Goal: Task Accomplishment & Management: Manage account settings

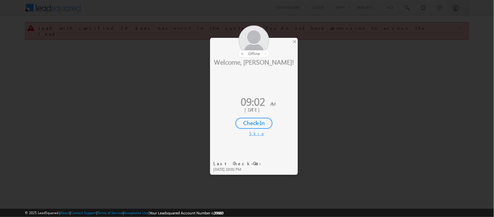
click at [261, 119] on div "Check-In" at bounding box center [253, 123] width 37 height 11
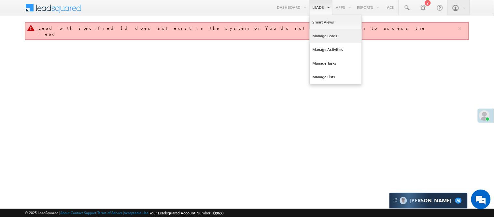
click at [324, 32] on link "Manage Leads" at bounding box center [336, 36] width 52 height 14
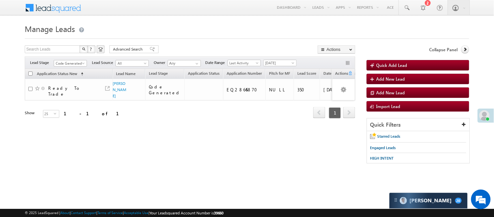
click at [68, 62] on span "Code Generated" at bounding box center [69, 63] width 31 height 6
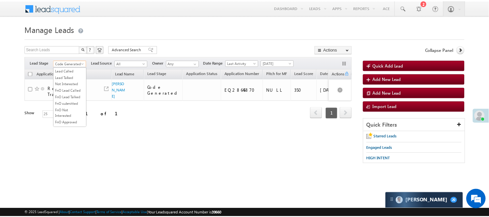
scroll to position [53, 0]
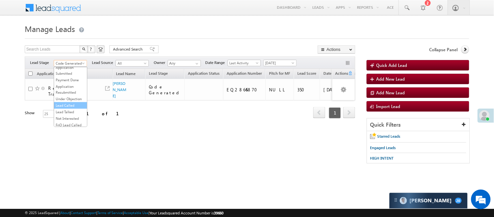
click at [72, 108] on link "Lead Called" at bounding box center [70, 105] width 33 height 6
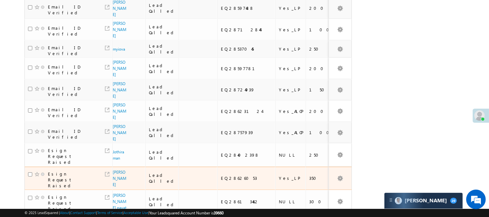
scroll to position [357, 0]
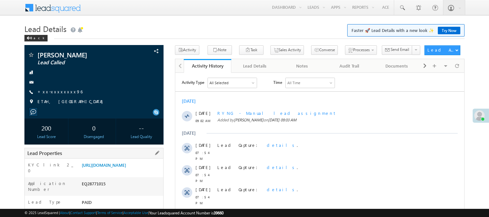
click at [102, 187] on div "EQ28771015" at bounding box center [121, 184] width 83 height 9
copy div "EQ28771015"
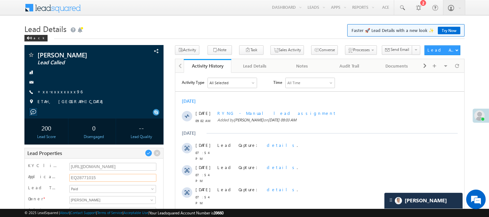
click at [83, 178] on input "EQ28771015" at bounding box center [112, 178] width 87 height 8
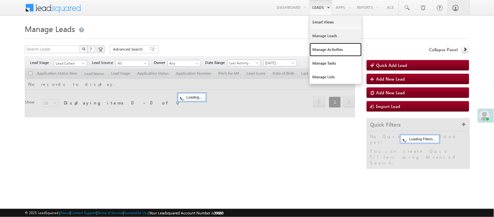
click at [326, 48] on link "Manage Activities" at bounding box center [336, 50] width 52 height 14
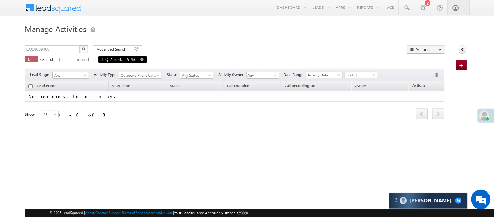
click at [140, 57] on link at bounding box center [141, 59] width 3 height 6
type input "Search Activities"
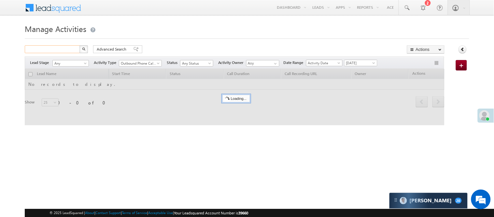
click at [60, 48] on input "text" at bounding box center [53, 49] width 56 height 8
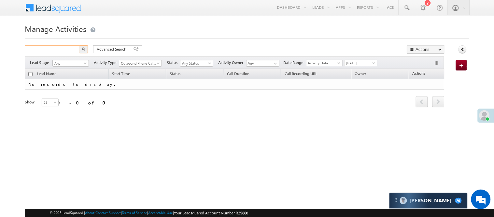
paste input "EQ28771015"
click at [61, 49] on input "EQ28771015" at bounding box center [53, 49] width 56 height 8
paste input "EQ28771015"
click at [83, 49] on img "button" at bounding box center [83, 48] width 3 height 3
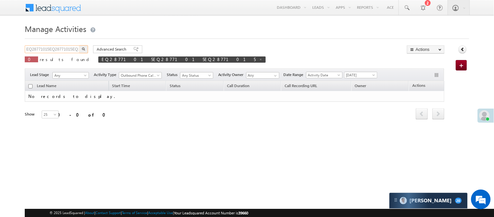
click at [72, 49] on input "EQ28771015EQ28771015EQ28771015" at bounding box center [53, 49] width 56 height 8
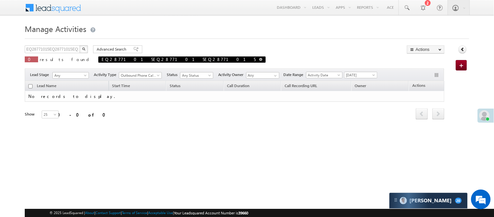
click at [259, 61] on span at bounding box center [260, 59] width 3 height 3
type input "Search Activities"
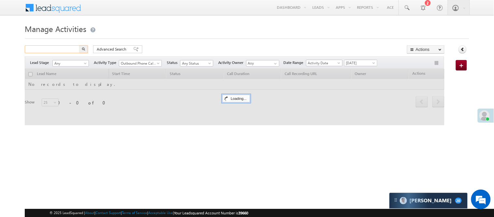
click at [63, 50] on input "text" at bounding box center [53, 49] width 56 height 8
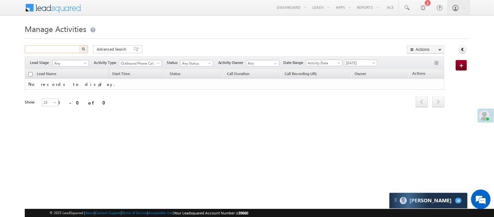
paste input "EQ28771015"
type input "EQ28771015"
click at [87, 51] on button "button" at bounding box center [83, 49] width 8 height 8
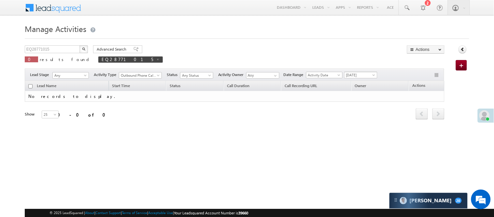
click at [364, 74] on span "[DATE]" at bounding box center [359, 75] width 31 height 6
click at [362, 93] on link "[DATE]" at bounding box center [363, 96] width 33 height 6
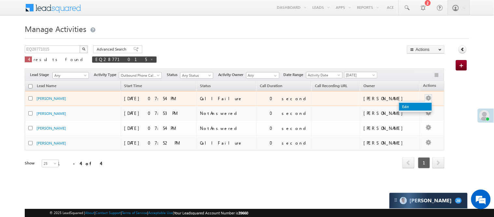
click at [409, 106] on link "Edit" at bounding box center [415, 107] width 33 height 8
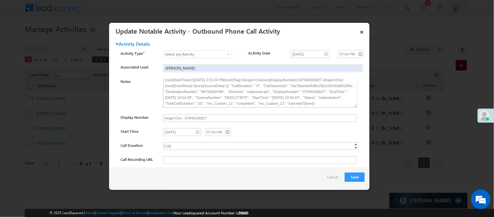
scroll to position [21, 0]
click at [272, 87] on textarea "Caller{=}Nisha Anand Yadav {next}UserId{=}{next}UserId{=}6d9e2250-0704-11eb-8ae…" at bounding box center [260, 92] width 194 height 29
click at [272, 85] on textarea "Caller{=}Nisha Anand Yadav {next}UserId{=}{next}UserId{=}6d9e2250-0704-11eb-8ae…" at bounding box center [260, 92] width 194 height 29
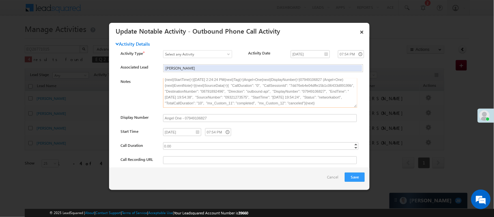
click at [272, 85] on textarea "Caller{=}Nisha Anand Yadav {next}UserId{=}{next}UserId{=}6d9e2250-0704-11eb-8ae…" at bounding box center [260, 92] width 194 height 29
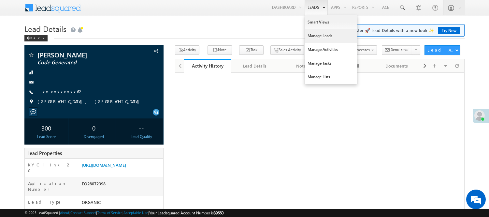
click at [323, 37] on link "Manage Leads" at bounding box center [331, 36] width 52 height 14
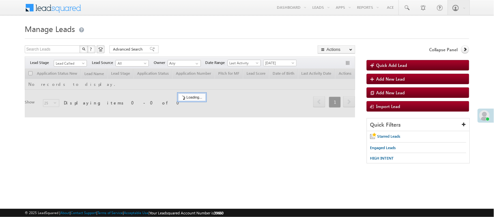
click at [74, 61] on span "Lead Called" at bounding box center [69, 63] width 31 height 6
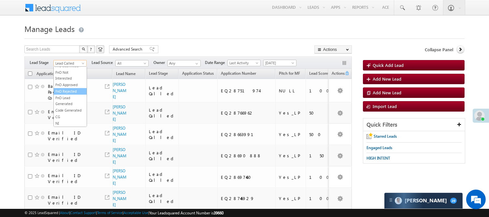
scroll to position [161, 0]
click at [59, 109] on link "Code Generated" at bounding box center [70, 110] width 33 height 6
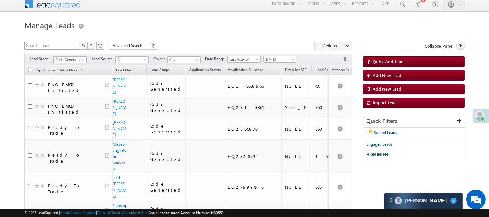
scroll to position [0, 0]
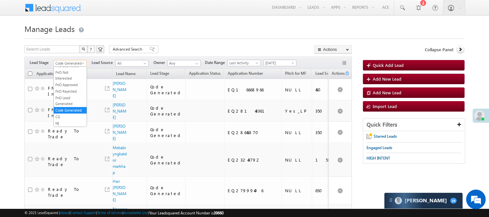
click at [73, 63] on span "Code Generated" at bounding box center [69, 63] width 31 height 6
click at [63, 75] on link "Lead Generated" at bounding box center [70, 77] width 33 height 6
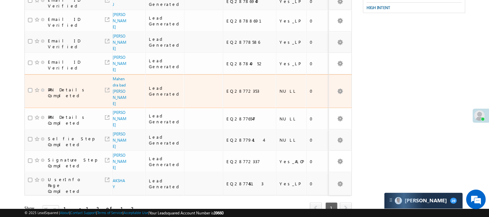
scroll to position [153, 0]
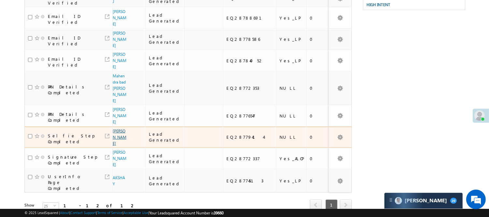
click at [114, 128] on link "Adhithyan" at bounding box center [120, 136] width 14 height 17
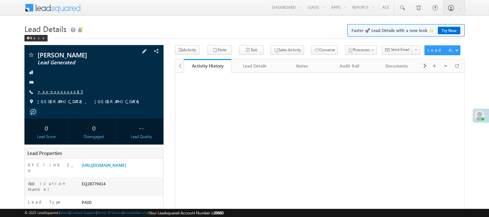
click at [51, 93] on link "+xx-xxxxxxxx85" at bounding box center [59, 92] width 45 height 6
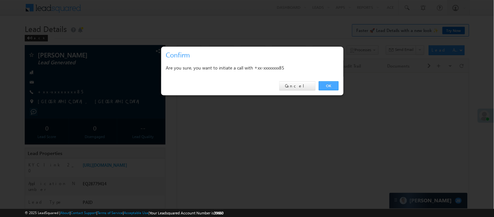
click at [327, 83] on link "OK" at bounding box center [329, 85] width 20 height 9
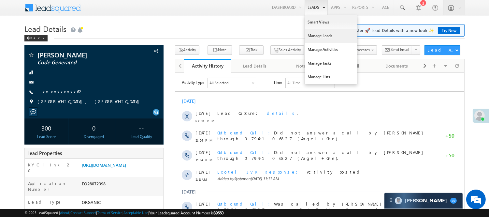
click at [324, 36] on link "Manage Leads" at bounding box center [331, 36] width 52 height 14
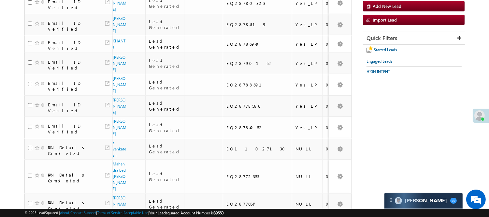
scroll to position [174, 0]
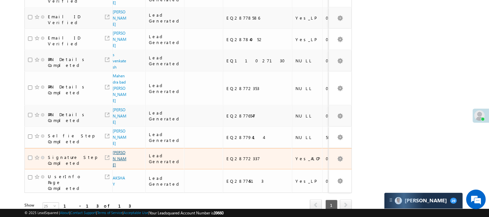
click at [118, 150] on link "[PERSON_NAME]" at bounding box center [120, 158] width 14 height 17
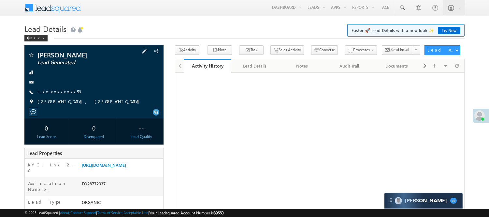
click at [57, 87] on div "[PERSON_NAME] Lead Generated +xx-xxxxxxxx59" at bounding box center [94, 79] width 133 height 57
click at [54, 91] on link "+xx-xxxxxxxx59" at bounding box center [59, 92] width 45 height 6
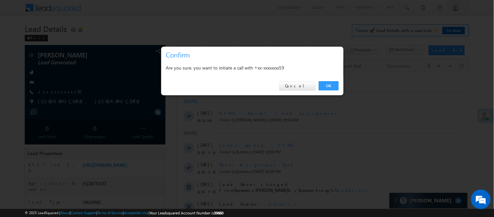
click at [336, 86] on link "OK" at bounding box center [329, 85] width 20 height 9
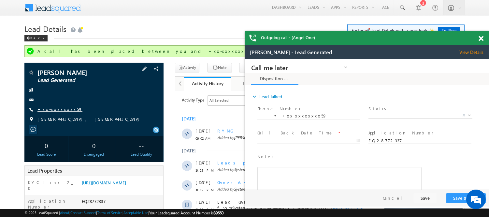
click at [54, 108] on link "+xx-xxxxxxxx59" at bounding box center [59, 109] width 45 height 6
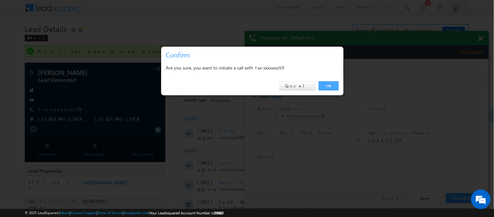
drag, startPoint x: 334, startPoint y: 84, endPoint x: 90, endPoint y: 25, distance: 251.2
click at [334, 84] on link "OK" at bounding box center [329, 85] width 20 height 9
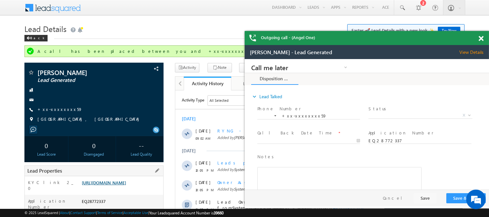
click at [118, 185] on link "https://angelbroking1-pk3em7sa.customui-test.leadsquared.com?leadId=1500f8d9-a3…" at bounding box center [104, 182] width 44 height 6
click at [477, 38] on div "Outgoing call - (Angel One)" at bounding box center [367, 38] width 244 height 14
click at [480, 37] on div "Outgoing call - (Angel One)" at bounding box center [367, 38] width 244 height 14
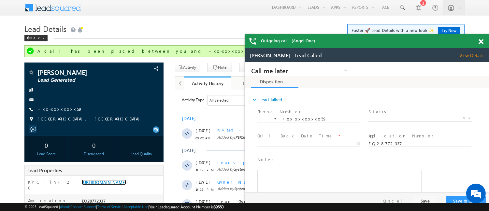
drag, startPoint x: 710, startPoint y: 104, endPoint x: 448, endPoint y: 51, distance: 267.4
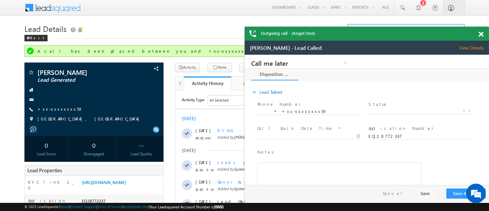
click at [481, 34] on span at bounding box center [480, 35] width 5 height 6
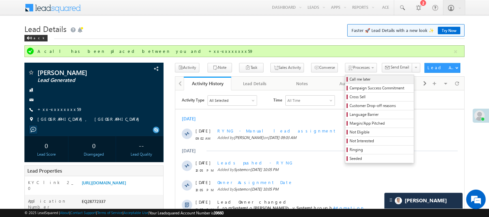
click at [345, 75] on link "Call me later" at bounding box center [379, 79] width 68 height 8
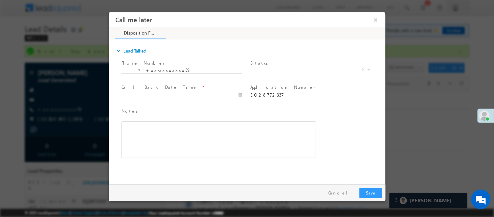
click at [314, 66] on span "X" at bounding box center [310, 69] width 121 height 7
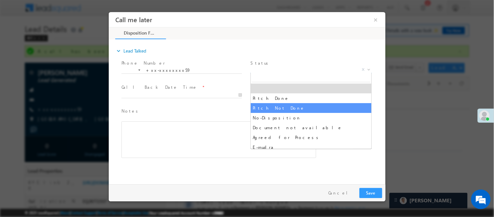
select select "Pitch Not Done"
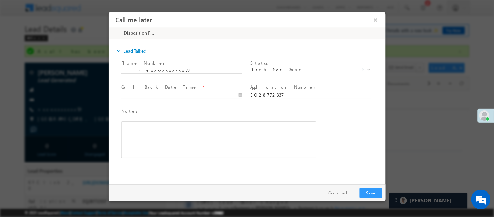
type input "09/12/25 10:07 AM"
click at [232, 92] on input "09/12/25 10:07 AM" at bounding box center [181, 94] width 120 height 7
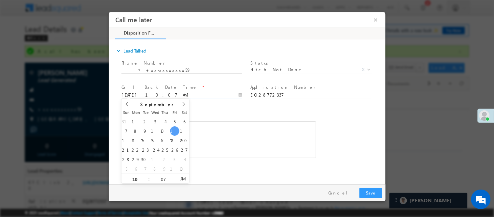
click at [359, 187] on div "Pay & Save Save Cancel" at bounding box center [248, 192] width 280 height 17
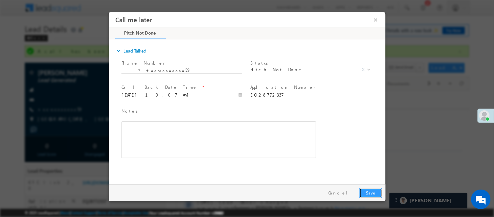
click at [374, 193] on button "Save" at bounding box center [370, 192] width 23 height 10
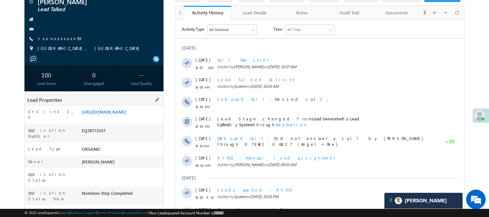
scroll to position [145, 0]
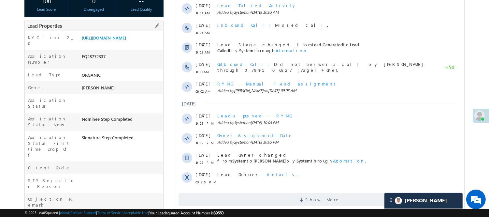
click at [88, 58] on div "Application Number EQ28772337" at bounding box center [94, 59] width 138 height 19
copy div "EQ28772337"
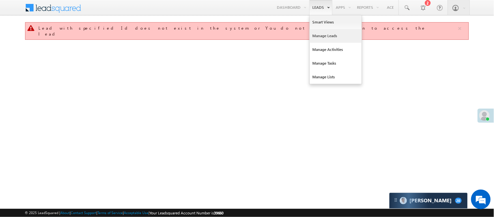
click at [327, 39] on link "Manage Leads" at bounding box center [336, 36] width 52 height 14
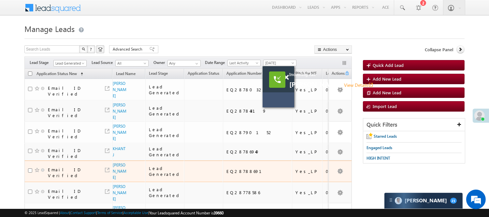
scroll to position [36, 0]
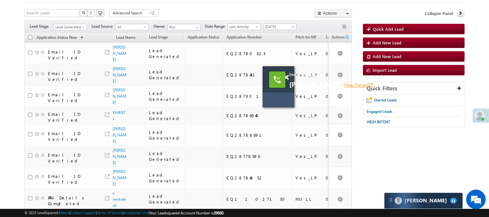
click at [364, 85] on link "View Details open_in_new" at bounding box center [358, 85] width 29 height 6
click at [72, 27] on span "Lead Generated" at bounding box center [69, 27] width 31 height 6
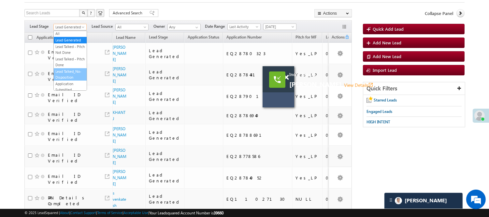
scroll to position [0, 0]
click at [285, 77] on span at bounding box center [286, 78] width 5 height 6
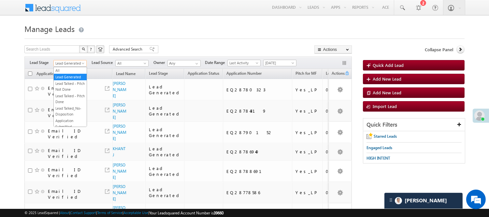
click at [67, 61] on span "Lead Generated" at bounding box center [69, 63] width 31 height 6
click at [66, 59] on link "Lead Talked" at bounding box center [70, 56] width 33 height 6
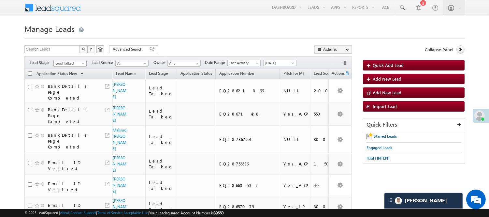
click at [75, 64] on span "Lead Talked" at bounding box center [69, 63] width 31 height 6
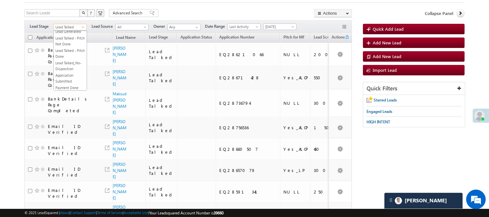
scroll to position [0, 0]
click at [65, 44] on link "Lead Generated" at bounding box center [70, 41] width 33 height 6
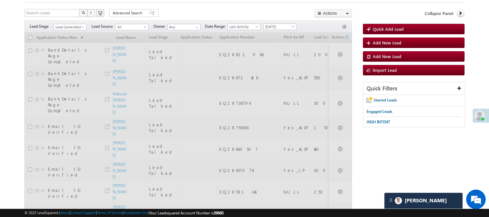
click at [70, 25] on span "Lead Generated" at bounding box center [69, 27] width 31 height 6
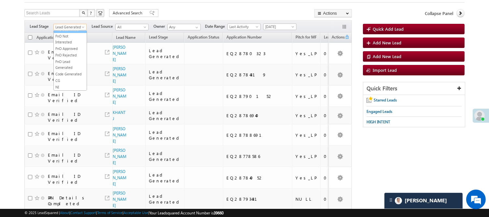
scroll to position [161, 0]
click at [74, 75] on link "Code Generated" at bounding box center [70, 74] width 33 height 6
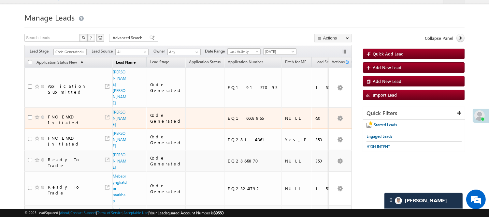
scroll to position [0, 0]
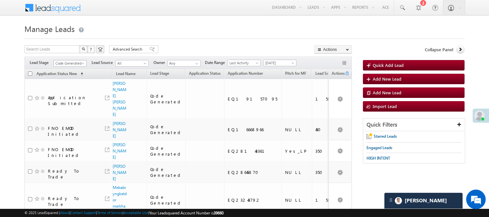
click at [61, 61] on span "Code Generated" at bounding box center [69, 63] width 31 height 6
click at [64, 80] on link "Lead Generated" at bounding box center [70, 77] width 33 height 6
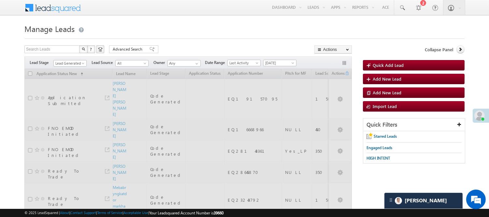
click at [173, 38] on div at bounding box center [244, 37] width 440 height 4
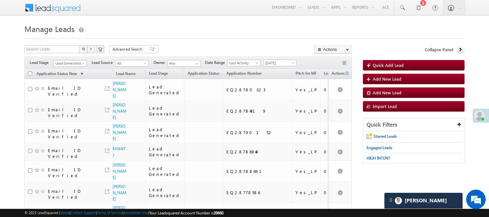
click at [63, 61] on span "Lead Generated" at bounding box center [69, 63] width 31 height 6
click at [63, 59] on div "Filters Lead Stage Lead Generated Lead Generated Lead Source All All Owner Any …" at bounding box center [187, 62] width 327 height 12
click at [66, 63] on span "Lead Generated" at bounding box center [69, 63] width 31 height 6
click at [70, 109] on link "Code Generated" at bounding box center [70, 110] width 33 height 6
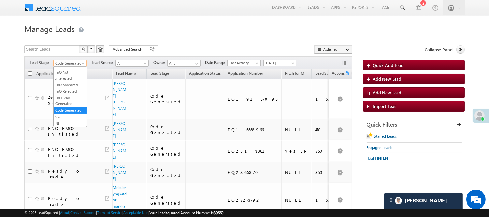
click at [72, 65] on span "Code Generated" at bounding box center [69, 63] width 31 height 6
click at [66, 79] on link "Lead Generated" at bounding box center [70, 77] width 33 height 6
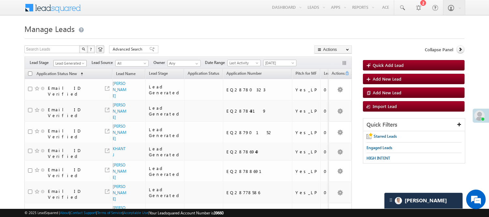
click at [63, 63] on span "Lead Generated" at bounding box center [69, 63] width 31 height 6
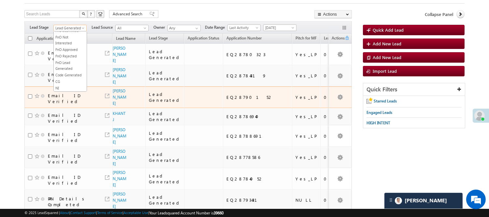
scroll to position [36, 0]
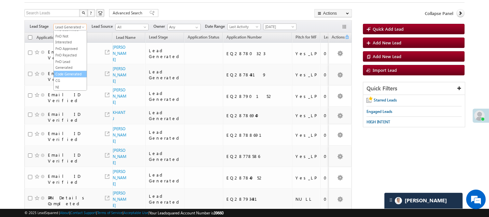
click at [63, 73] on link "Code Generated" at bounding box center [70, 74] width 33 height 6
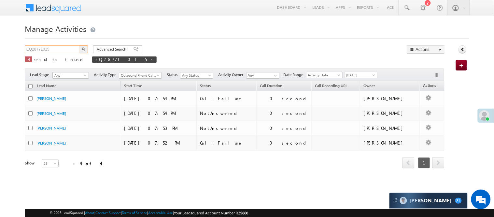
drag, startPoint x: 52, startPoint y: 49, endPoint x: 0, endPoint y: 24, distance: 57.5
click at [0, 25] on body "Menu Nisha Anand Yadav Nisha .Yada v@ang elbro king." at bounding box center [247, 93] width 494 height 186
paste input "2337"
type input "EQ28772337"
click at [83, 48] on img "button" at bounding box center [83, 48] width 3 height 3
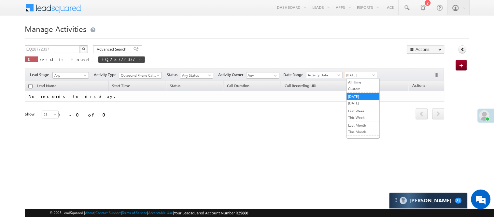
click at [358, 74] on span "[DATE]" at bounding box center [359, 75] width 31 height 6
click at [357, 103] on link "[DATE]" at bounding box center [363, 103] width 33 height 6
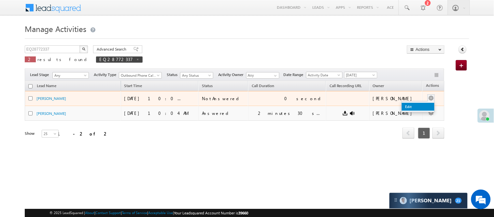
click at [413, 105] on link "Edit" at bounding box center [418, 107] width 33 height 8
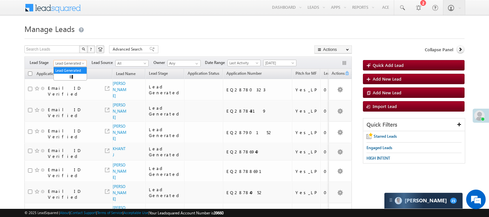
click at [77, 63] on span "Lead Generated" at bounding box center [69, 63] width 31 height 6
click at [64, 111] on link "Code Generated" at bounding box center [70, 110] width 33 height 6
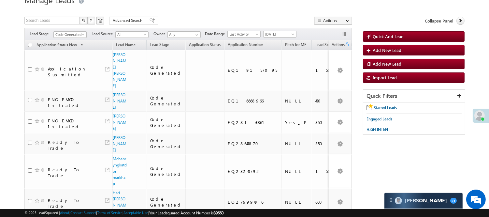
scroll to position [0, 0]
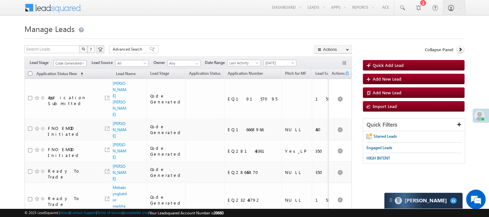
click at [66, 63] on span "Code Generated" at bounding box center [69, 63] width 31 height 6
click at [70, 80] on link "Lead Generated" at bounding box center [70, 77] width 33 height 6
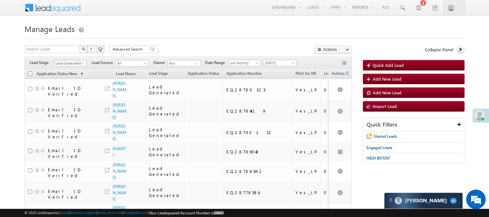
click at [67, 63] on span "Lead Generated" at bounding box center [69, 63] width 31 height 6
click at [73, 89] on link "Lead Called" at bounding box center [70, 86] width 33 height 6
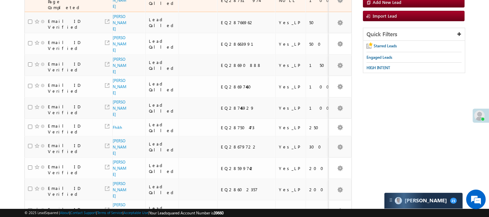
scroll to position [0, 0]
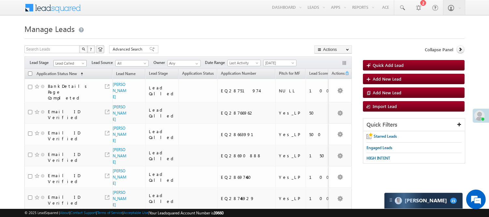
click at [77, 64] on span "Lead Called" at bounding box center [69, 63] width 31 height 6
click at [76, 95] on link "Lead Talked" at bounding box center [70, 93] width 33 height 6
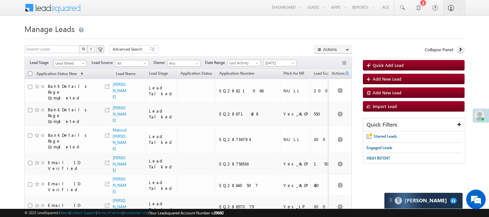
click at [70, 63] on span "Lead Talked" at bounding box center [69, 63] width 31 height 6
click at [71, 80] on link "Lead Generated" at bounding box center [70, 77] width 33 height 6
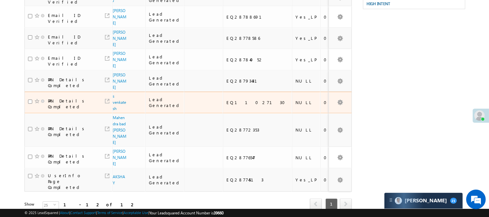
scroll to position [171, 0]
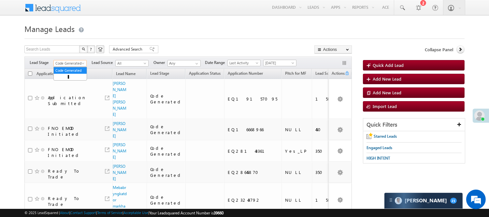
drag, startPoint x: 65, startPoint y: 60, endPoint x: 62, endPoint y: 69, distance: 9.1
click at [64, 60] on span "Code Generated" at bounding box center [69, 63] width 33 height 6
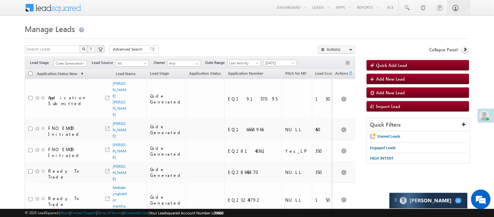
drag, startPoint x: 0, startPoint y: 0, endPoint x: 60, endPoint y: 98, distance: 115.0
click at [64, 64] on span "Code Generated" at bounding box center [69, 63] width 31 height 6
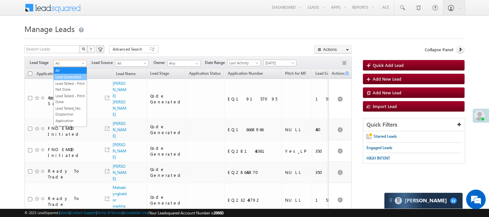
click at [69, 80] on link "Lead Generated" at bounding box center [70, 77] width 33 height 6
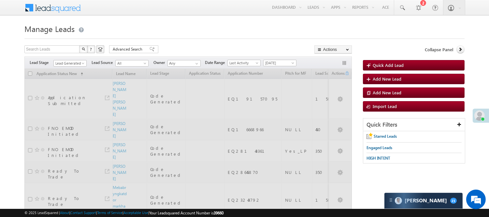
click at [183, 31] on h1 "Manage Leads" at bounding box center [244, 28] width 440 height 13
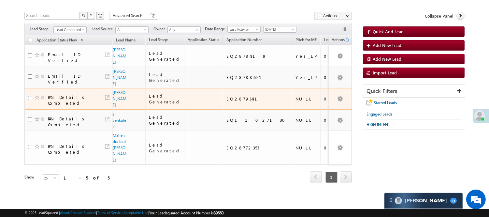
scroll to position [40, 0]
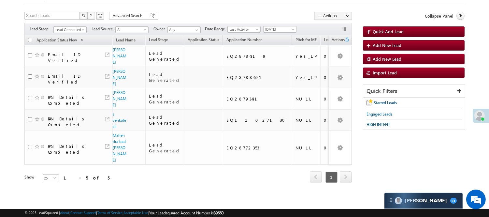
click at [75, 23] on div "Filters Lead Stage All Lead Generated Lead Talked - Pitch Not Done Lead Talked …" at bounding box center [187, 29] width 327 height 12
click at [69, 27] on span "Lead Generated" at bounding box center [69, 30] width 31 height 6
click at [67, 75] on link "Lead Called" at bounding box center [70, 72] width 33 height 6
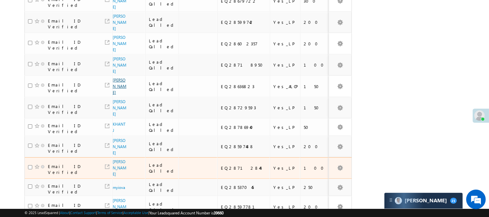
scroll to position [363, 0]
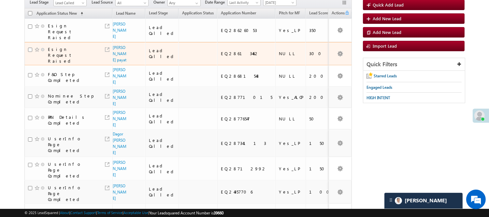
scroll to position [0, 0]
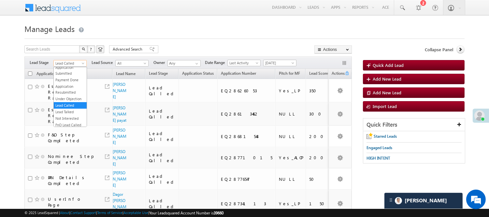
click at [68, 65] on span "Lead Called" at bounding box center [69, 63] width 31 height 6
click at [68, 107] on link "Code Generated" at bounding box center [70, 110] width 33 height 6
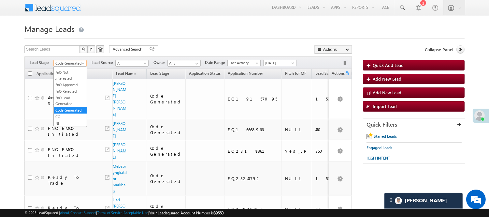
click at [73, 62] on span "Code Generated" at bounding box center [69, 63] width 31 height 6
click at [65, 80] on link "Lead Generated" at bounding box center [70, 77] width 33 height 6
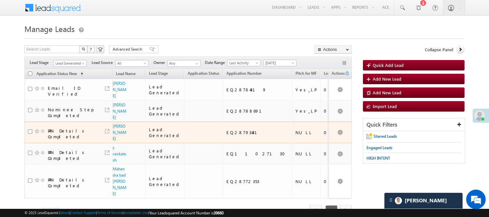
scroll to position [40, 0]
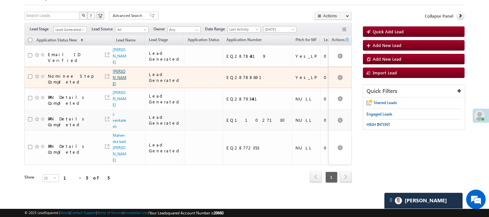
click at [117, 73] on link "[PERSON_NAME]" at bounding box center [120, 77] width 14 height 17
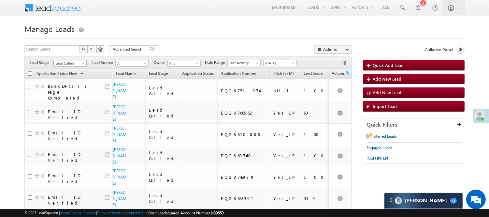
click at [69, 65] on span "Lead Called" at bounding box center [69, 63] width 31 height 6
click at [64, 80] on link "Lead Generated" at bounding box center [70, 77] width 33 height 6
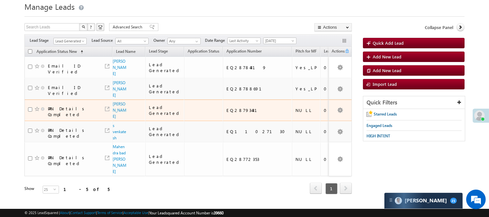
scroll to position [40, 0]
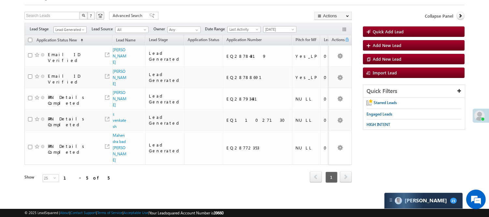
click at [71, 27] on span "Lead Generated" at bounding box center [69, 30] width 31 height 6
click at [68, 40] on link "Lead Generated" at bounding box center [70, 43] width 33 height 6
click at [73, 27] on span "Lead Generated" at bounding box center [69, 30] width 31 height 6
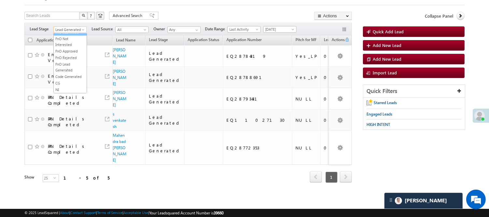
scroll to position [161, 0]
click at [66, 74] on link "Code Generated" at bounding box center [70, 77] width 33 height 6
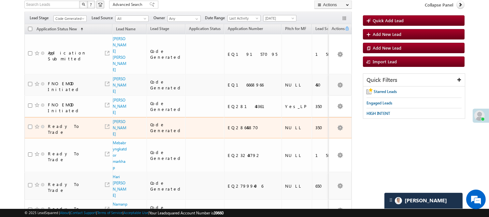
scroll to position [0, 0]
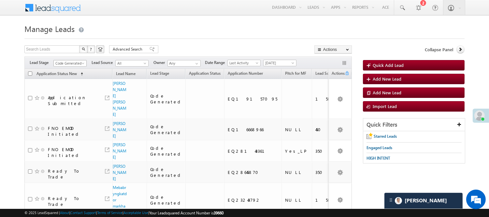
click at [65, 63] on span "Code Generated" at bounding box center [69, 63] width 31 height 6
click at [66, 72] on link "Lead Called" at bounding box center [70, 69] width 33 height 6
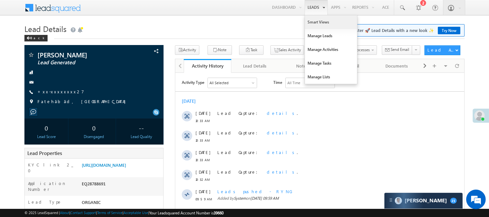
click at [319, 18] on link "Smart Views" at bounding box center [331, 22] width 52 height 14
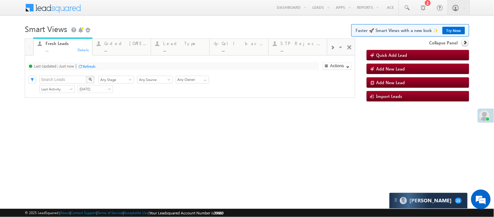
click at [121, 47] on div "..." at bounding box center [126, 49] width 42 height 5
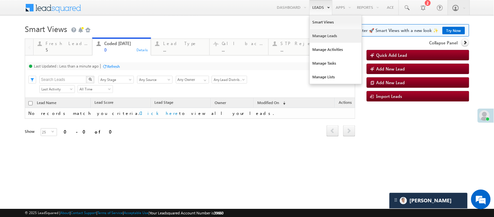
click at [331, 37] on link "Manage Leads" at bounding box center [336, 36] width 52 height 14
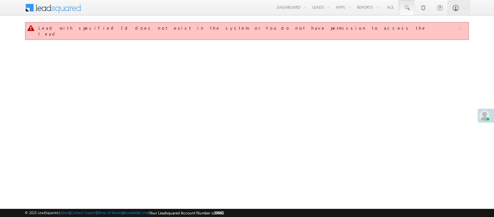
click at [411, 11] on link at bounding box center [407, 7] width 16 height 15
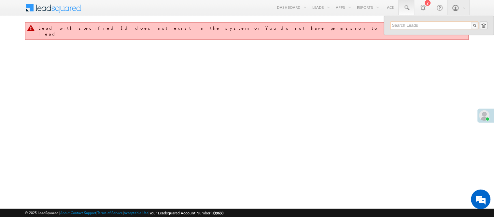
click at [416, 25] on input "text" at bounding box center [434, 25] width 88 height 8
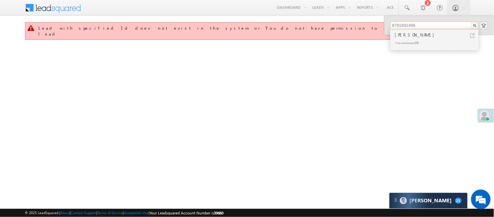
type input "8791892496"
click at [403, 38] on div "+xx-xxxxxxxx96" at bounding box center [437, 42] width 87 height 8
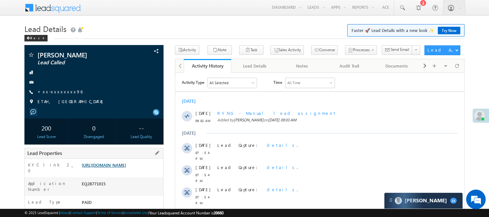
click at [105, 167] on link "https://angelbroking1-pk3em7sa.customui-test.leadsquared.com?leadId=5cc33d5c-52…" at bounding box center [104, 165] width 44 height 6
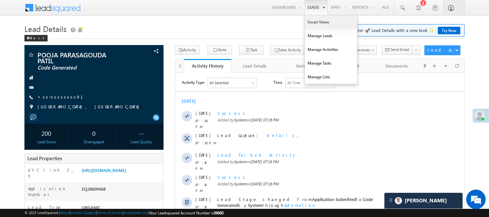
click at [313, 22] on link "Smart Views" at bounding box center [331, 22] width 52 height 14
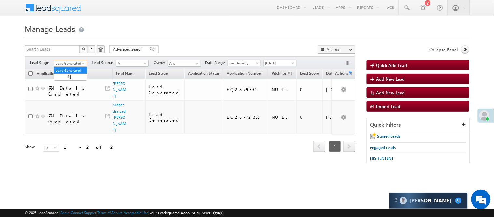
click at [78, 63] on span "Lead Generated" at bounding box center [69, 63] width 31 height 6
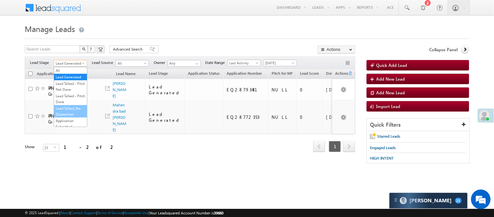
scroll to position [72, 0]
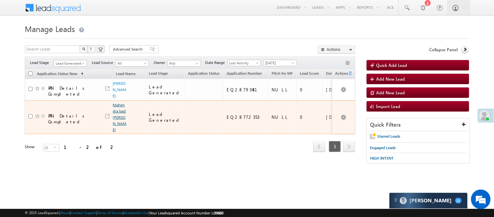
click at [116, 125] on link "Mahendra bad [PERSON_NAME]" at bounding box center [120, 117] width 14 height 30
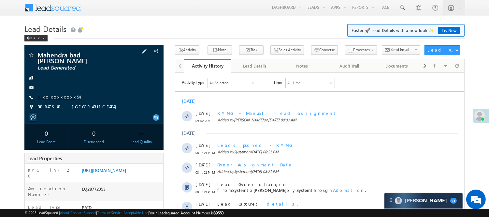
click at [59, 94] on link "+xx-xxxxxxxx54" at bounding box center [58, 97] width 42 height 6
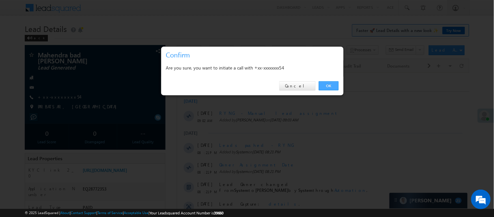
click at [327, 85] on link "OK" at bounding box center [329, 85] width 20 height 9
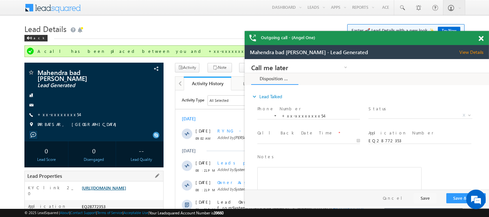
click at [107, 187] on link "https://angelbroking1-pk3em7sa.customui-test.leadsquared.com?leadId=584ff77f-c7…" at bounding box center [104, 188] width 44 height 6
click span
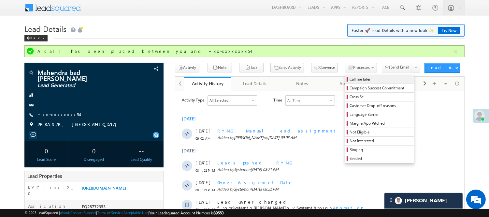
click link "Call me later"
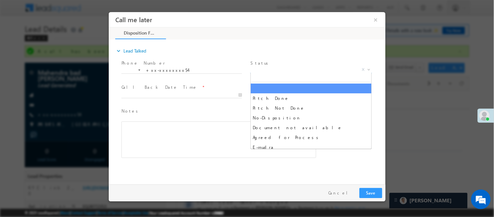
click span "X"
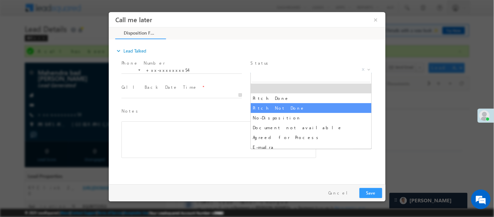
select select "Pitch Not Done"
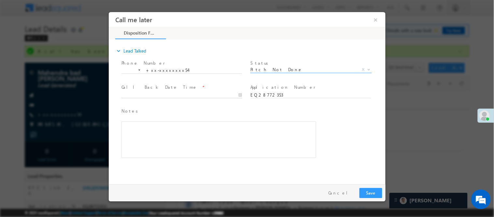
type input "09/12/25 10:53 AM"
click input "09/12/25 10:53 AM"
click button "Save"
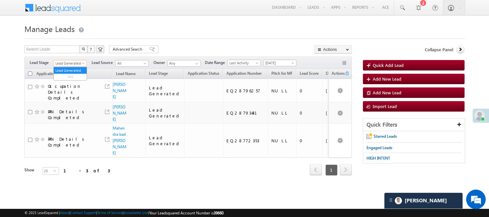
click at [66, 61] on span "Lead Generated" at bounding box center [69, 63] width 31 height 6
click at [66, 80] on link "Lead Generated" at bounding box center [70, 77] width 33 height 6
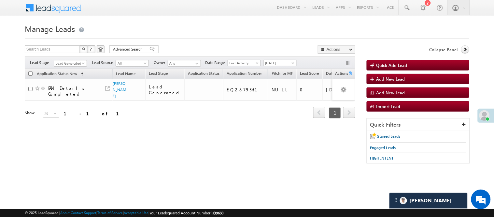
click at [75, 63] on span "Lead Generated" at bounding box center [69, 63] width 31 height 6
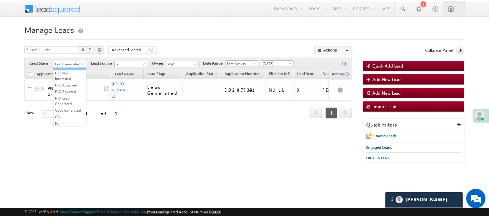
scroll to position [161, 0]
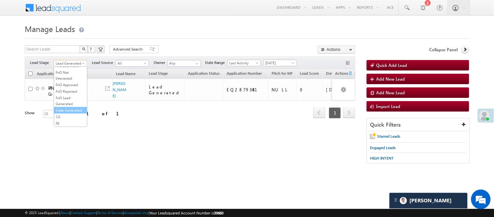
click at [71, 108] on link "Code Generated" at bounding box center [70, 110] width 33 height 6
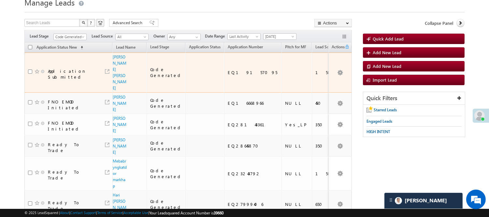
scroll to position [0, 0]
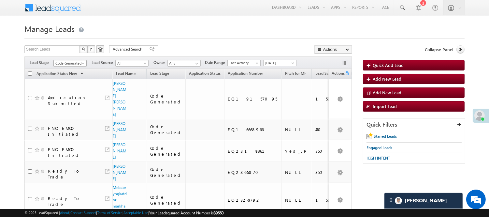
click at [63, 62] on span "Code Generated" at bounding box center [69, 63] width 31 height 6
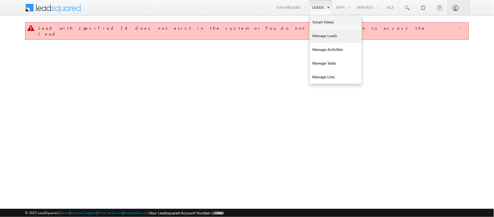
click at [317, 34] on link "Manage Leads" at bounding box center [336, 36] width 52 height 14
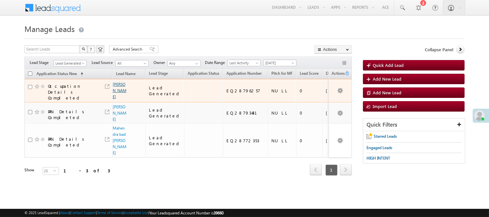
click at [119, 82] on link "Vishvajeet Yadav" at bounding box center [120, 90] width 14 height 17
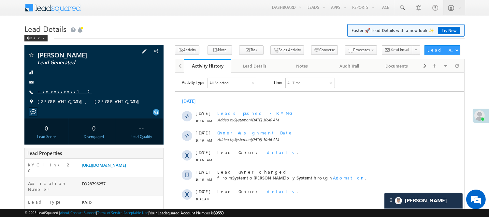
click at [58, 90] on link "+xx-xxxxxxxx12" at bounding box center [64, 92] width 54 height 6
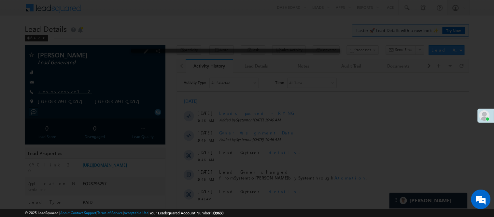
click at [58, 90] on div at bounding box center [247, 108] width 494 height 217
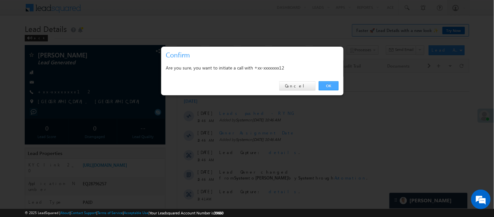
click at [328, 83] on link "OK" at bounding box center [329, 85] width 20 height 9
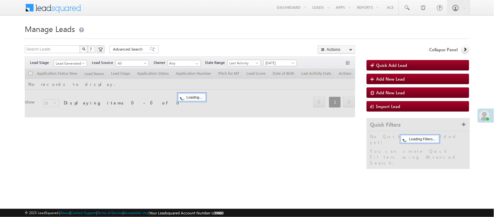
click at [69, 66] on span "Lead Generated" at bounding box center [69, 63] width 31 height 6
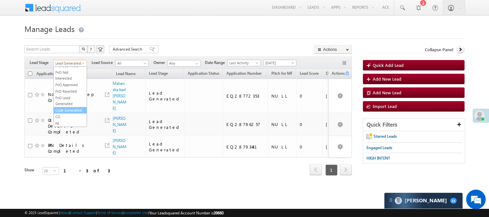
click at [67, 107] on link "Code Generated" at bounding box center [70, 110] width 33 height 6
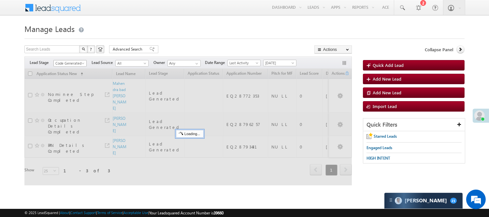
click at [67, 60] on span "Code Generated" at bounding box center [69, 63] width 31 height 6
click at [73, 63] on span "Code Generated" at bounding box center [69, 63] width 31 height 6
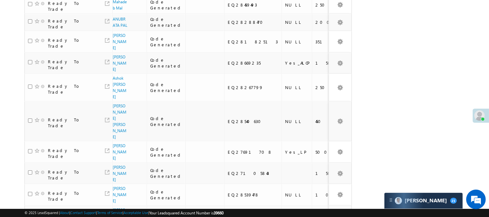
scroll to position [395, 0]
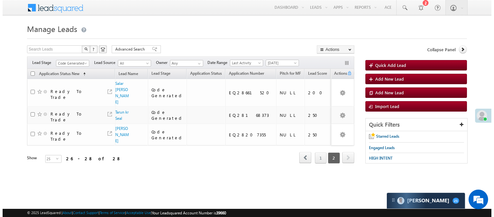
scroll to position [0, 0]
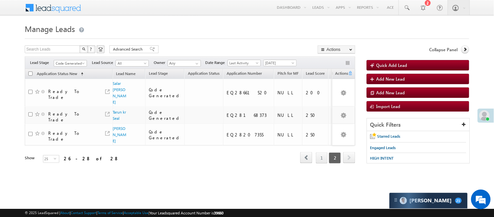
click at [72, 62] on span "Code Generated" at bounding box center [69, 63] width 31 height 6
click at [66, 80] on link "Lead Generated" at bounding box center [70, 77] width 33 height 6
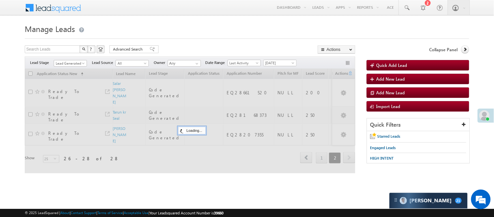
click at [214, 23] on h1 "Manage Leads" at bounding box center [247, 28] width 444 height 13
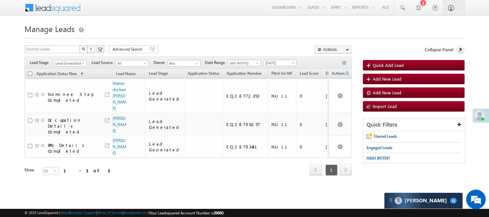
click at [79, 59] on div "Filters Lead Stage All Lead Generated Lead Talked - Pitch Not Done Lead Talked …" at bounding box center [187, 62] width 327 height 12
click at [73, 68] on div "Filters Lead Stage All Lead Generated Lead Talked - Pitch Not Done Lead Talked …" at bounding box center [187, 62] width 327 height 12
click at [63, 66] on div "Filters Lead Stage All Lead Generated Lead Talked - Pitch Not Done Lead Talked …" at bounding box center [187, 62] width 327 height 12
click at [66, 61] on span "Lead Generated" at bounding box center [69, 63] width 31 height 6
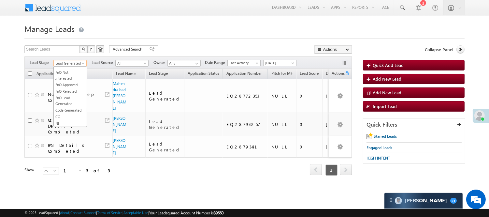
click at [198, 27] on h1 "Manage Leads" at bounding box center [244, 28] width 440 height 13
click at [196, 28] on h1 "Manage Leads" at bounding box center [244, 28] width 440 height 13
click at [66, 61] on span "Lead Generated" at bounding box center [69, 63] width 31 height 6
click at [67, 76] on link "Lead Generated" at bounding box center [70, 77] width 33 height 6
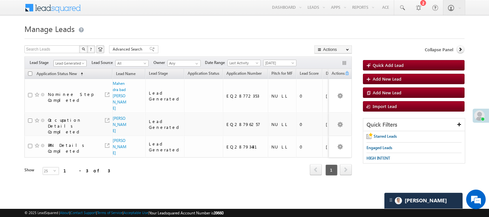
click at [63, 61] on span "Lead Generated" at bounding box center [69, 63] width 31 height 6
click at [65, 91] on link "Lead Talked - Pitch Not Done" at bounding box center [70, 86] width 33 height 12
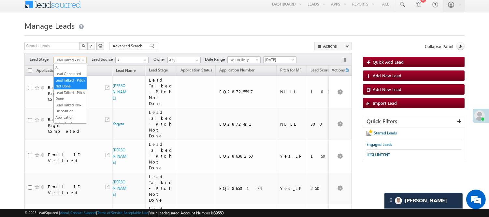
click at [69, 58] on span "Lead Talked - Pitch Not Done" at bounding box center [69, 60] width 31 height 6
click at [63, 77] on link "Lead Generated" at bounding box center [70, 74] width 33 height 6
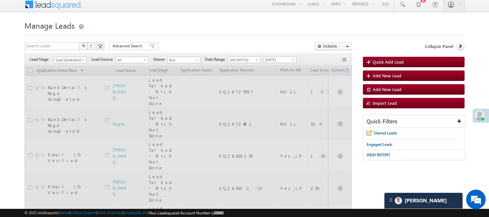
click at [181, 51] on div "Search Leads X ? 14 results found Advanced Search Advanced Search Advanced sear…" at bounding box center [187, 46] width 327 height 9
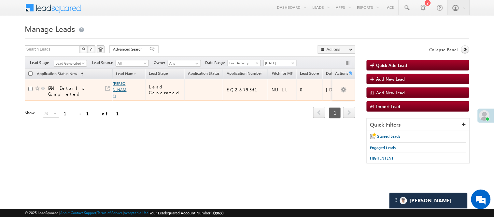
click at [116, 88] on link "[PERSON_NAME]" at bounding box center [120, 89] width 14 height 17
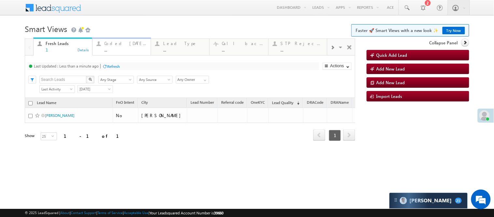
click at [108, 48] on div "..." at bounding box center [126, 49] width 42 height 5
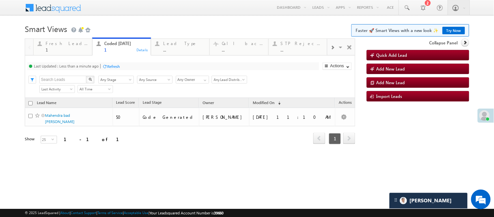
click at [494, 173] on body "Menu [PERSON_NAME] [PERSON_NAME] .Yada v@ang elbro king. com" at bounding box center [247, 92] width 494 height 185
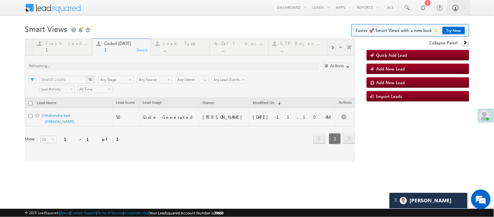
click at [188, 24] on h1 "Smart Views Getting Started Faster 🚀 Smart Views with a new look ✨ Try Now" at bounding box center [247, 28] width 444 height 13
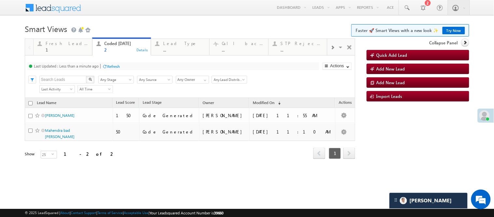
click at [189, 23] on h1 "Smart Views Getting Started Faster 🚀 Smart Views with a new look ✨ Try Now" at bounding box center [247, 28] width 444 height 13
drag, startPoint x: 494, startPoint y: 154, endPoint x: 483, endPoint y: 150, distance: 11.7
click at [494, 154] on body "Menu [PERSON_NAME] [PERSON_NAME] .Yada v@ang elbro king. com" at bounding box center [247, 92] width 494 height 185
click at [152, 22] on h1 "Smart Views Getting Started Faster 🚀 Smart Views with a new look ✨ Try Now" at bounding box center [247, 28] width 444 height 13
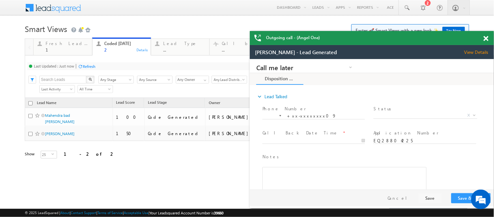
click at [487, 39] on span at bounding box center [485, 39] width 5 height 6
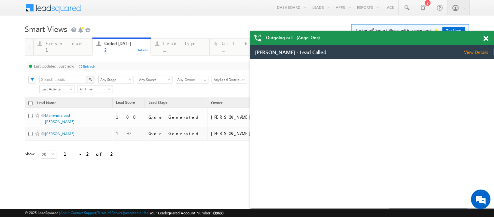
click at [486, 39] on span at bounding box center [485, 39] width 5 height 6
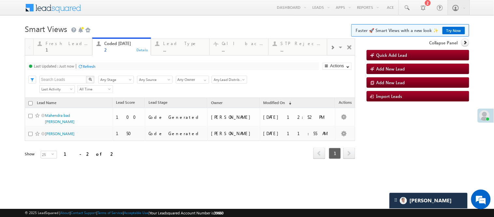
click at [140, 28] on h1 "Smart Views Getting Started Faster 🚀 Smart Views with a new look ✨ Try Now" at bounding box center [247, 28] width 444 height 13
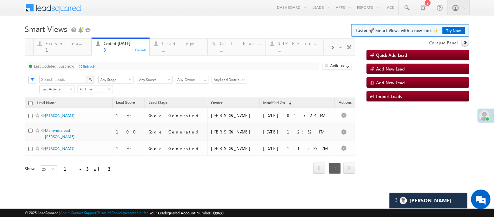
click at [122, 22] on h1 "Smart Views Getting Started Faster 🚀 Smart Views with a new look ✨ Try Now" at bounding box center [247, 28] width 444 height 13
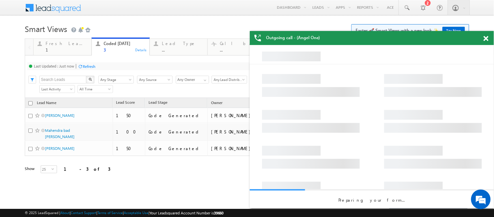
click at [487, 38] on span at bounding box center [485, 39] width 5 height 6
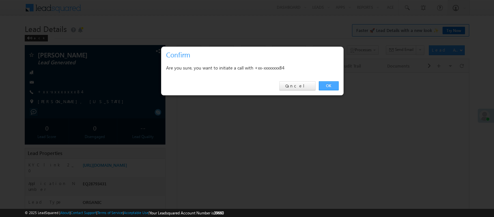
click at [325, 83] on link "OK" at bounding box center [329, 85] width 20 height 9
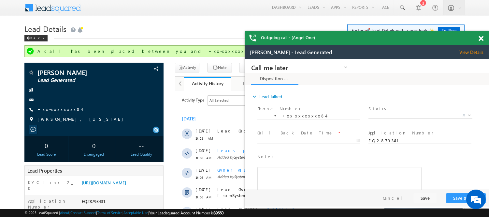
click at [480, 37] on span at bounding box center [480, 39] width 5 height 6
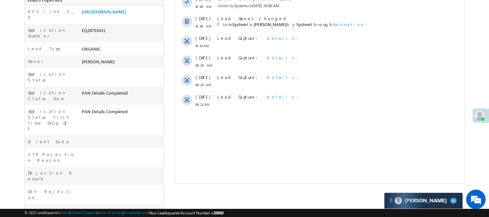
scroll to position [72, 0]
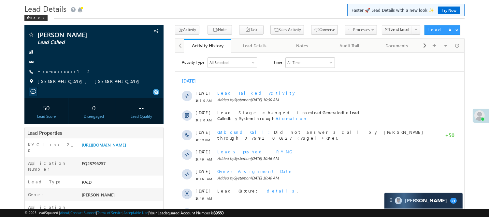
scroll to position [108, 0]
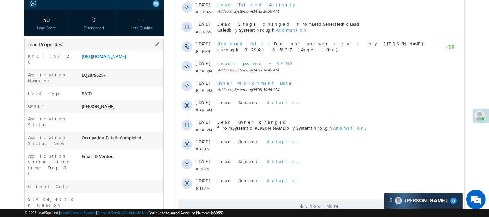
click at [94, 81] on div "EQ28796257" at bounding box center [121, 76] width 83 height 9
copy div "EQ28796257"
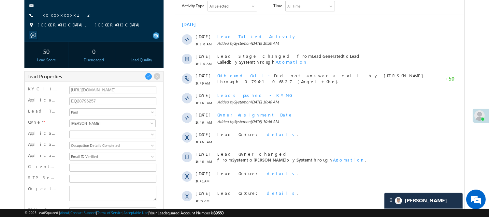
scroll to position [72, 0]
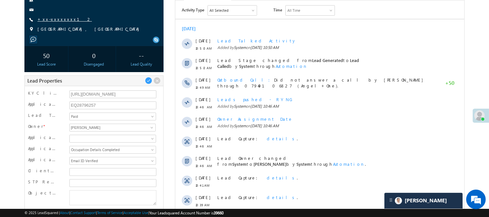
click at [59, 20] on link "+xx-xxxxxxxx12" at bounding box center [64, 19] width 54 height 6
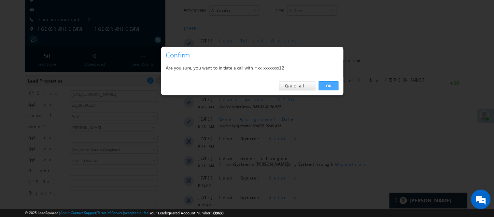
drag, startPoint x: 336, startPoint y: 85, endPoint x: 161, endPoint y: 85, distance: 175.2
click at [336, 85] on link "OK" at bounding box center [329, 85] width 20 height 9
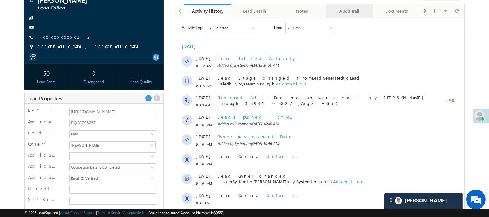
scroll to position [90, 0]
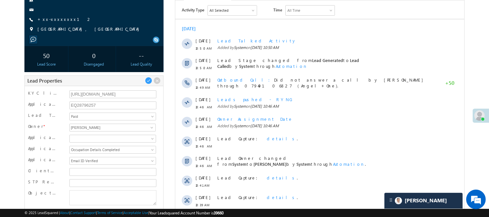
click at [86, 99] on div "[URL][DOMAIN_NAME]" at bounding box center [113, 95] width 90 height 10
click at [81, 103] on input "EQ28796257" at bounding box center [112, 105] width 87 height 8
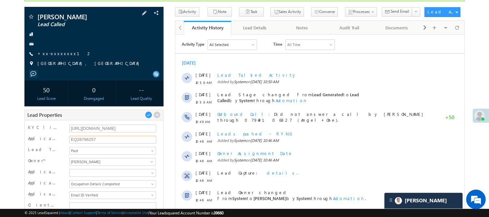
scroll to position [0, 0]
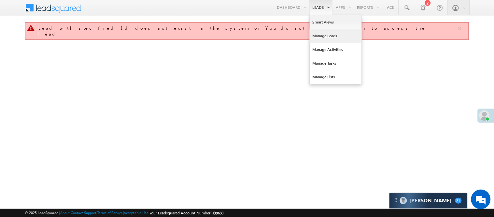
click at [319, 37] on link "Manage Leads" at bounding box center [336, 36] width 52 height 14
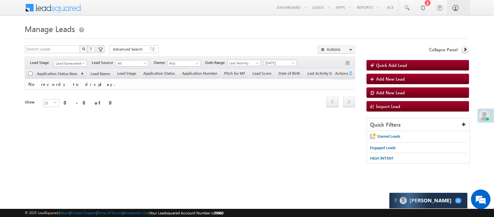
click at [70, 69] on th "Application Status New (sorted ascending)" at bounding box center [56, 74] width 62 height 10
click at [76, 61] on span "Lead Generated" at bounding box center [69, 63] width 31 height 6
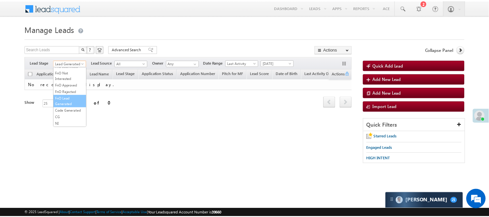
scroll to position [161, 0]
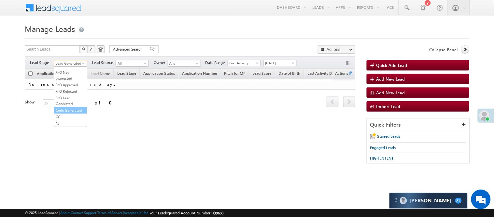
click at [66, 108] on link "Code Generated" at bounding box center [70, 110] width 33 height 6
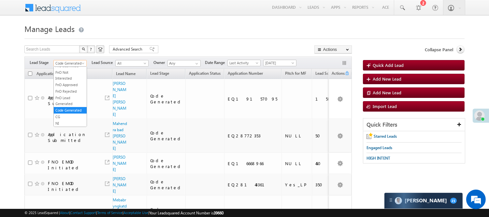
click at [65, 64] on span "Code Generated" at bounding box center [69, 63] width 31 height 6
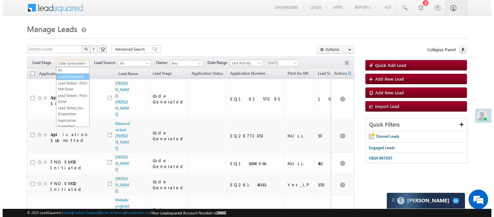
scroll to position [0, 0]
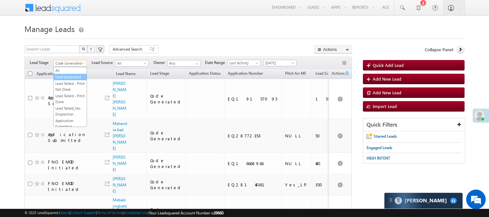
click at [70, 78] on link "Lead Generated" at bounding box center [70, 77] width 33 height 6
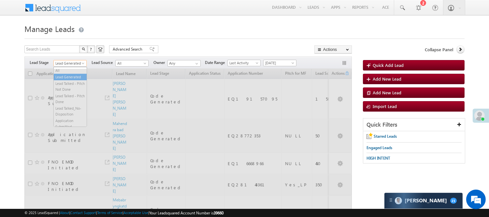
click at [76, 64] on span "Lead Generated" at bounding box center [69, 63] width 31 height 6
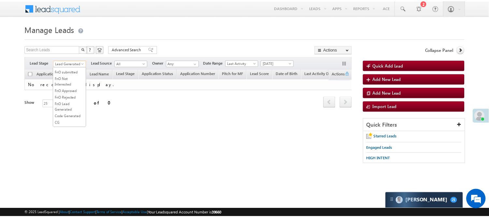
scroll to position [161, 0]
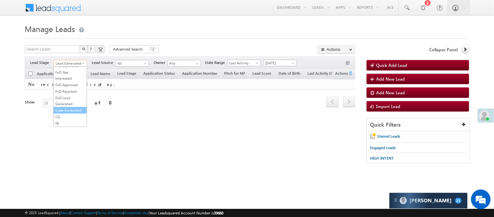
click at [65, 109] on link "Code Generated" at bounding box center [70, 110] width 33 height 6
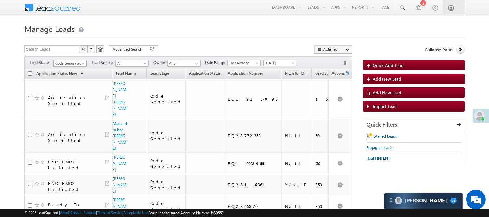
click at [66, 63] on span "Code Generated" at bounding box center [69, 63] width 31 height 6
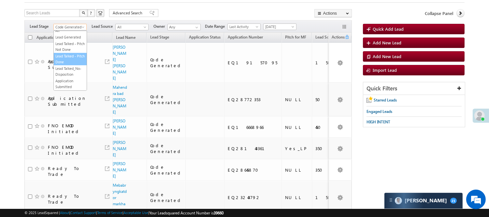
scroll to position [0, 0]
click at [71, 44] on link "Lead Generated" at bounding box center [70, 41] width 33 height 6
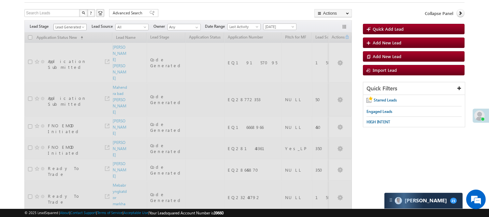
click at [77, 26] on span "Lead Generated" at bounding box center [69, 27] width 31 height 6
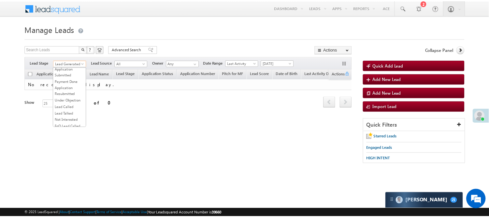
scroll to position [161, 0]
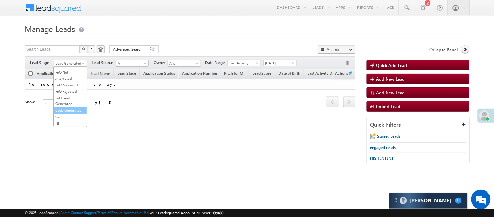
click at [64, 109] on link "Code Generated" at bounding box center [70, 110] width 33 height 6
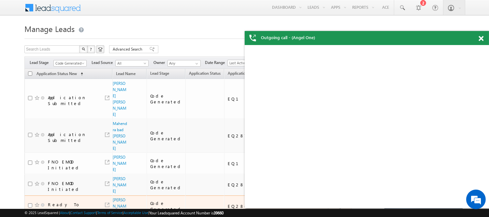
scroll to position [0, 0]
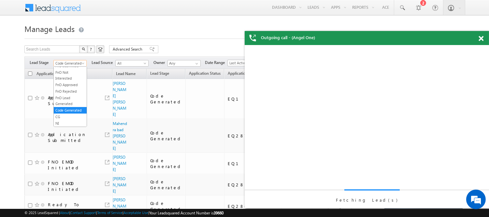
click at [73, 64] on span "Code Generated" at bounding box center [69, 63] width 31 height 6
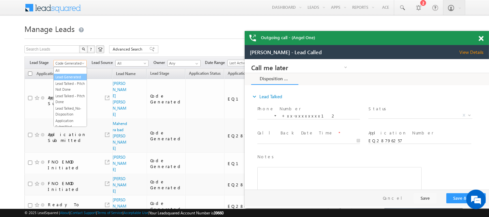
click at [68, 78] on link "Lead Generated" at bounding box center [70, 77] width 33 height 6
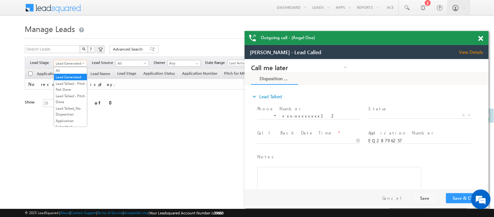
click at [66, 63] on span "Lead Generated" at bounding box center [69, 63] width 31 height 6
click at [479, 38] on span at bounding box center [480, 39] width 5 height 6
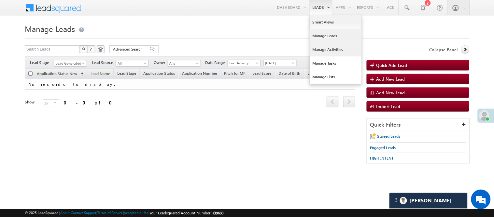
click at [329, 44] on link "Manage Activities" at bounding box center [336, 50] width 52 height 14
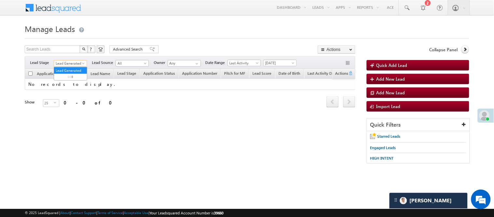
click at [77, 61] on span "Lead Generated" at bounding box center [69, 63] width 31 height 6
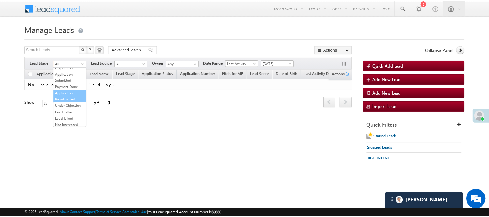
scroll to position [72, 0]
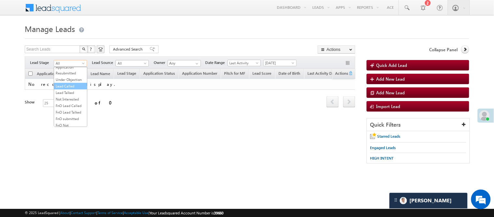
click at [69, 89] on link "Lead Called" at bounding box center [70, 86] width 33 height 6
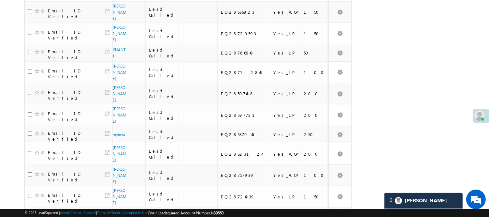
scroll to position [363, 0]
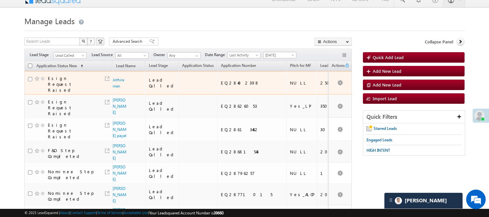
scroll to position [0, 0]
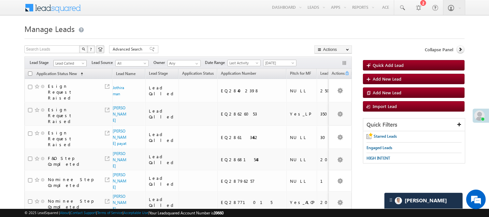
click at [73, 64] on span "Lead Called" at bounding box center [69, 63] width 31 height 6
click at [68, 79] on link "Lead Generated" at bounding box center [70, 77] width 33 height 6
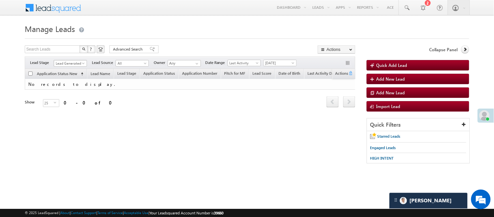
click at [65, 64] on span "Lead Generated" at bounding box center [69, 63] width 31 height 6
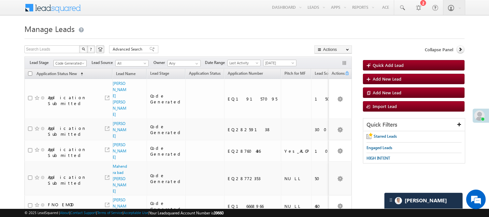
click at [75, 61] on span "Code Generated" at bounding box center [69, 63] width 31 height 6
click at [73, 78] on link "Lead Generated" at bounding box center [70, 77] width 33 height 6
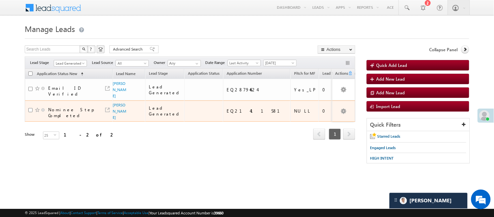
click at [112, 118] on td "Nominee Step Completed" at bounding box center [69, 110] width 88 height 21
click at [116, 115] on link "Joharabi Shaikh" at bounding box center [120, 110] width 14 height 17
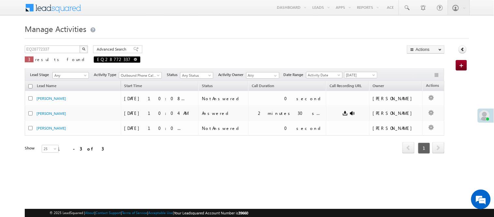
click at [134, 58] on span at bounding box center [135, 59] width 3 height 3
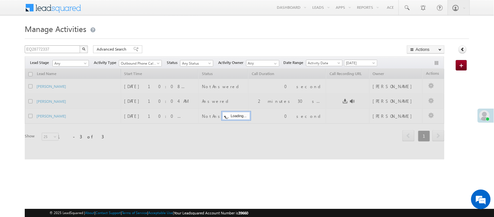
type input "Search Activities"
click at [65, 50] on input "text" at bounding box center [53, 49] width 56 height 8
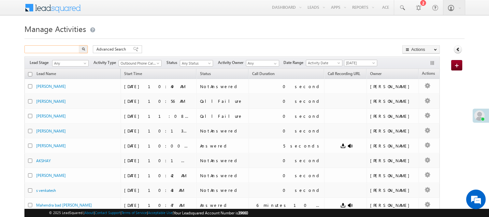
paste input "EQ28796257"
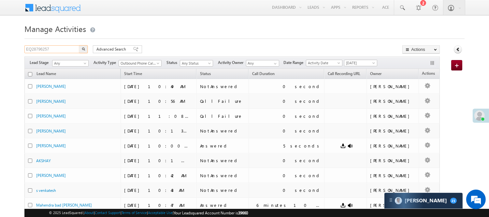
type input "EQ28796257"
click at [83, 47] on button "button" at bounding box center [83, 49] width 8 height 8
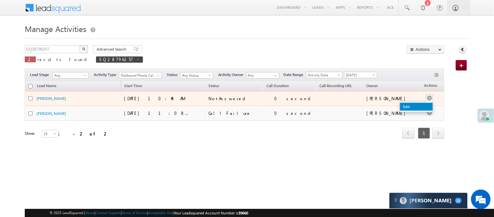
click at [405, 106] on link "Edit" at bounding box center [416, 107] width 33 height 8
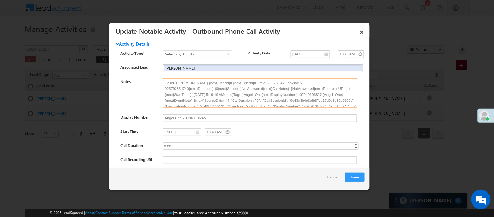
click at [277, 106] on textarea "Caller{=}Nisha Anand Yadav {next}UserId{=}{next}UserId{=}6d9e2250-0704-11eb-8ae…" at bounding box center [260, 92] width 194 height 29
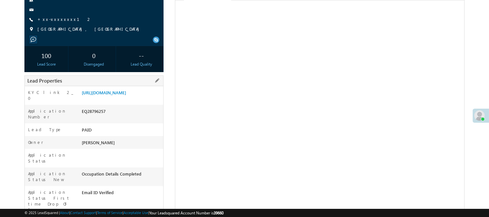
scroll to position [72, 0]
click at [98, 95] on link "[URL][DOMAIN_NAME]" at bounding box center [104, 93] width 44 height 6
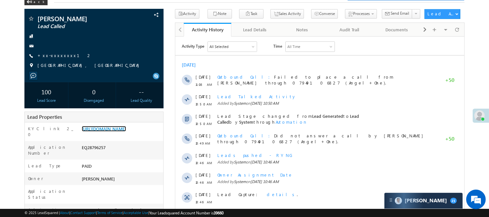
scroll to position [0, 0]
click at [60, 55] on link "+xx-xxxxxxxx12" at bounding box center [64, 55] width 54 height 6
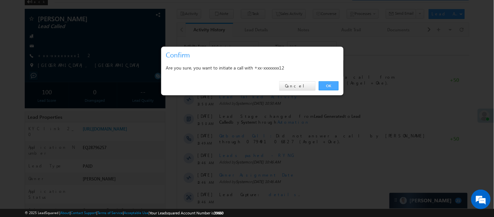
click at [328, 86] on link "OK" at bounding box center [329, 85] width 20 height 9
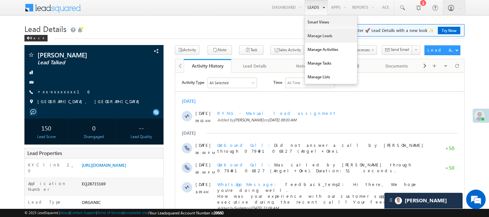
click at [321, 36] on link "Manage Leads" at bounding box center [331, 36] width 52 height 14
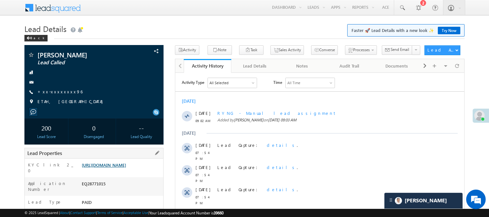
click at [125, 167] on link "[URL][DOMAIN_NAME]" at bounding box center [104, 165] width 44 height 6
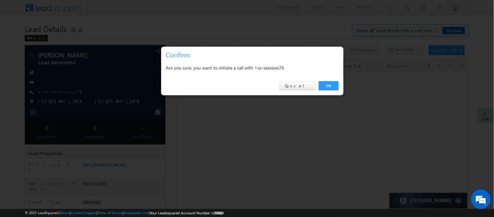
click at [330, 79] on div "OK Cancel" at bounding box center [252, 86] width 182 height 19
click at [332, 84] on link "OK" at bounding box center [329, 85] width 20 height 9
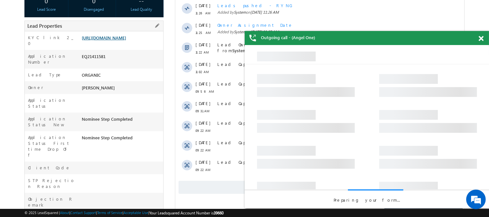
click at [105, 40] on link "https://angelbroking1-pk3em7sa.customui-test.leadsquared.com?leadId=7e2ca485-c9…" at bounding box center [104, 38] width 44 height 6
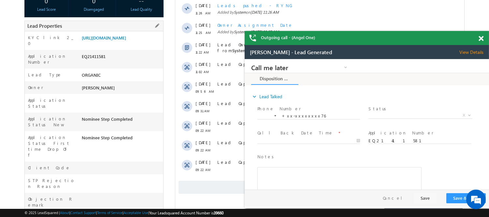
click at [93, 62] on div "EQ21411581" at bounding box center [121, 57] width 83 height 9
click at [98, 61] on div "EQ21411581" at bounding box center [121, 57] width 83 height 9
click at [97, 61] on div "EQ21411581" at bounding box center [121, 57] width 83 height 9
copy div "EQ21411581"
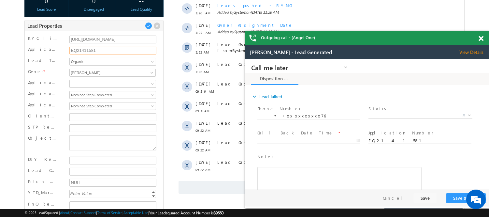
click at [90, 50] on input "EQ21411581" at bounding box center [112, 51] width 87 height 8
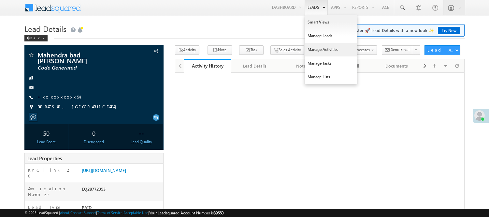
click at [317, 49] on link "Manage Activities" at bounding box center [331, 50] width 52 height 14
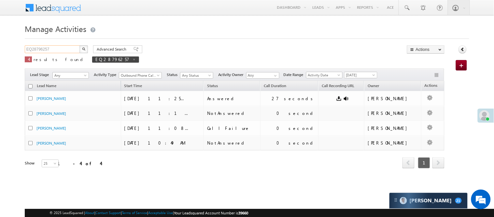
click at [2, 48] on body "Menu Nisha Anand Yadav Nisha .Yada v@ang elbro king." at bounding box center [247, 93] width 494 height 186
paste input "1411581"
click at [83, 48] on img "button" at bounding box center [83, 48] width 3 height 3
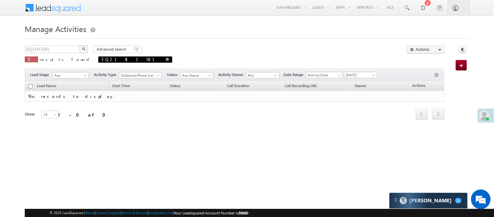
click at [98, 61] on span "EQ21411581" at bounding box center [135, 59] width 74 height 6
click at [166, 60] on span at bounding box center [167, 59] width 3 height 3
type input "Search Activities"
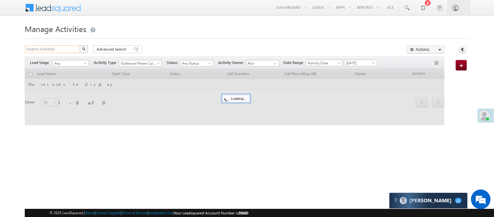
click at [51, 49] on input "Search Activities" at bounding box center [53, 49] width 56 height 8
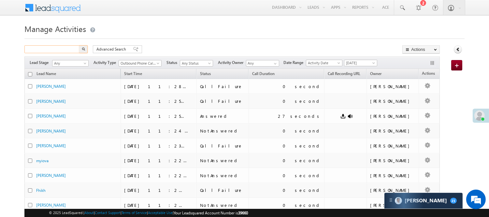
paste input "EQ21411581"
click at [83, 50] on img "button" at bounding box center [83, 48] width 3 height 3
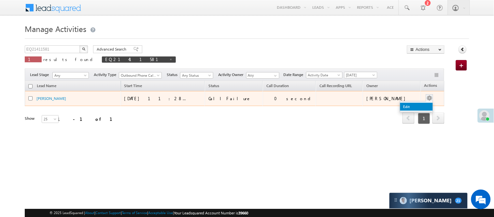
click at [406, 105] on link "Edit" at bounding box center [416, 107] width 33 height 8
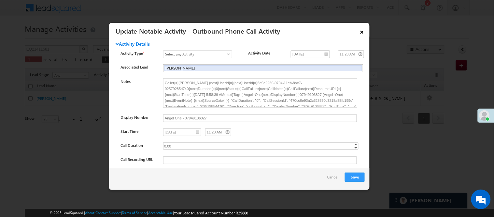
click at [361, 32] on link "×" at bounding box center [361, 30] width 11 height 11
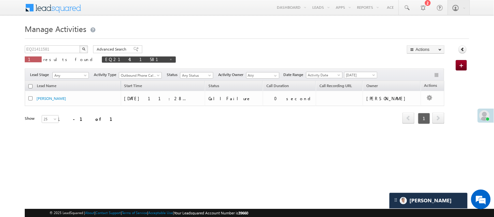
click at [84, 48] on img "button" at bounding box center [83, 48] width 3 height 3
drag, startPoint x: 52, startPoint y: 48, endPoint x: 0, endPoint y: 47, distance: 52.1
click at [0, 47] on body "Menu Nisha Anand Yadav Nisha .Yada v@ang elbro king." at bounding box center [247, 92] width 494 height 185
paste input "8779414"
type input "EQ28779414"
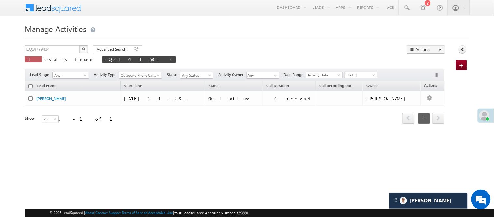
click at [83, 48] on img "button" at bounding box center [83, 48] width 3 height 3
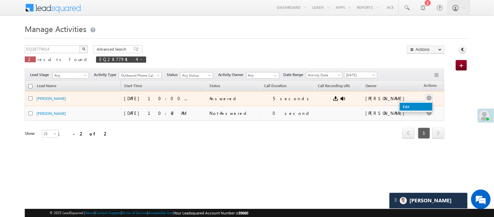
click at [421, 103] on link "Edit" at bounding box center [416, 107] width 33 height 8
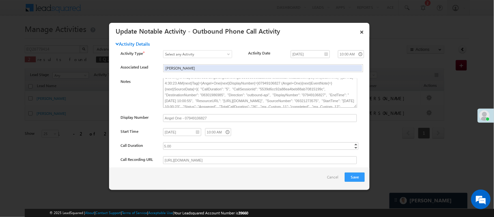
scroll to position [33, 0]
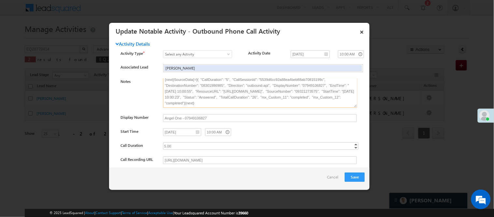
click at [274, 79] on textarea "Caller{=}Nisha Anand Yadav {next}UserId{=}{next}UserId{=}6d9e2250-0704-11eb-8ae…" at bounding box center [260, 92] width 194 height 29
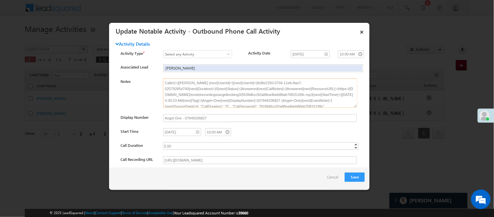
drag, startPoint x: 261, startPoint y: 95, endPoint x: 253, endPoint y: 83, distance: 14.1
click at [253, 83] on textarea "Caller{=}Nisha Anand Yadav {next}UserId{=}{next}UserId{=}6d9e2250-0704-11eb-8ae…" at bounding box center [260, 92] width 194 height 29
drag, startPoint x: 272, startPoint y: 102, endPoint x: 270, endPoint y: 92, distance: 10.2
click at [270, 92] on textarea "Caller{=}Nisha Anand Yadav {next}UserId{=}{next}UserId{=}6d9e2250-0704-11eb-8ae…" at bounding box center [260, 92] width 194 height 29
click at [258, 92] on textarea "Caller{=}Nisha Anand Yadav {next}UserId{=}{next}UserId{=}6d9e2250-0704-11eb-8ae…" at bounding box center [260, 92] width 194 height 29
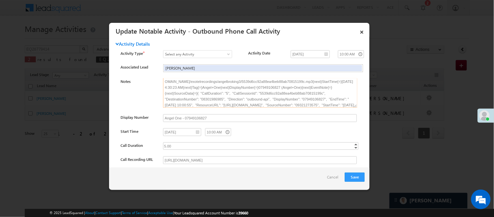
scroll to position [33, 0]
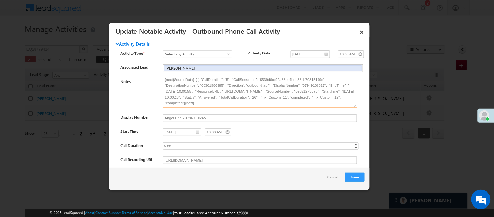
click at [287, 79] on textarea "Caller{=}Nisha Anand Yadav {next}UserId{=}{next}UserId{=}6d9e2250-0704-11eb-8ae…" at bounding box center [260, 92] width 194 height 29
click at [361, 35] on link "×" at bounding box center [361, 30] width 11 height 11
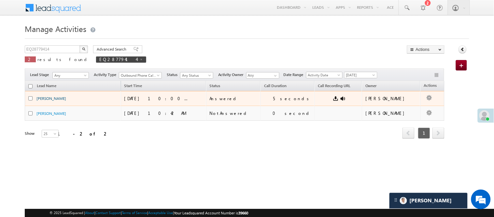
click at [44, 100] on link "[PERSON_NAME]" at bounding box center [51, 98] width 30 height 5
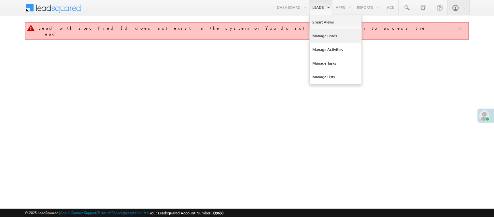
click at [326, 37] on link "Manage Leads" at bounding box center [336, 36] width 52 height 14
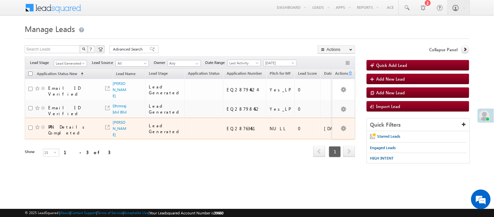
click at [117, 129] on span "[PERSON_NAME]" at bounding box center [120, 128] width 14 height 19
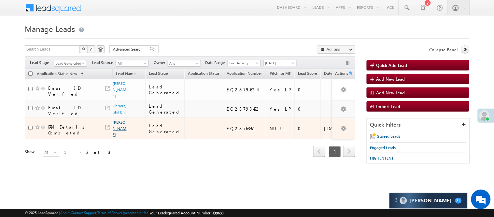
click at [118, 126] on link "[PERSON_NAME]" at bounding box center [120, 127] width 14 height 17
click at [119, 126] on link "[PERSON_NAME]" at bounding box center [120, 127] width 14 height 17
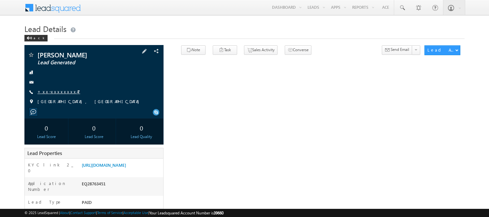
click at [55, 91] on link "+xx-xxxxxxxx47" at bounding box center [58, 92] width 43 height 6
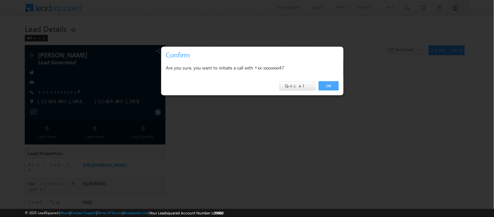
click at [331, 85] on link "OK" at bounding box center [329, 85] width 20 height 9
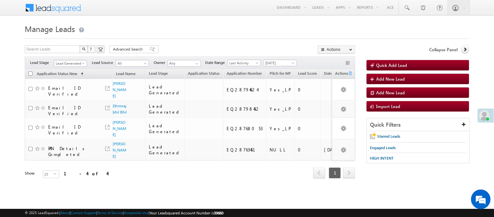
click at [70, 63] on span "Lead Generated" at bounding box center [69, 63] width 31 height 6
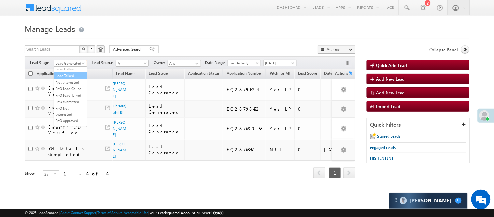
drag, startPoint x: 70, startPoint y: 84, endPoint x: 68, endPoint y: 95, distance: 11.6
click at [68, 95] on ul "All Lead Generated Lead Talked - Pitch Not Done Lead Talked - Pitch Done Lead T…" at bounding box center [71, 97] width 34 height 60
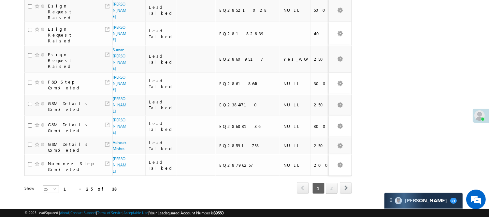
scroll to position [506, 0]
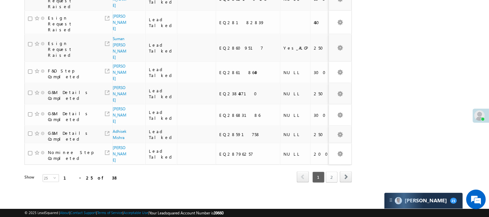
click at [333, 182] on link "2" at bounding box center [332, 176] width 12 height 11
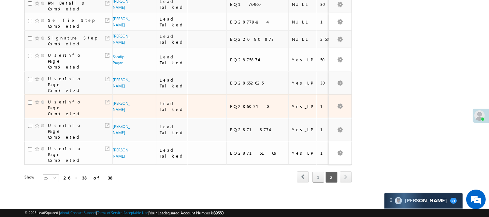
scroll to position [217, 0]
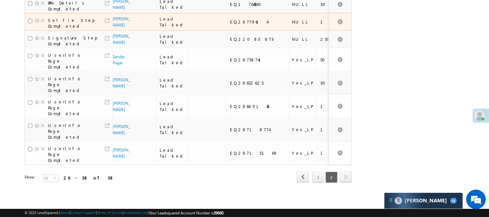
click at [230, 24] on div "EQ28779414" at bounding box center [257, 22] width 55 height 6
copy div "EQ28779414"
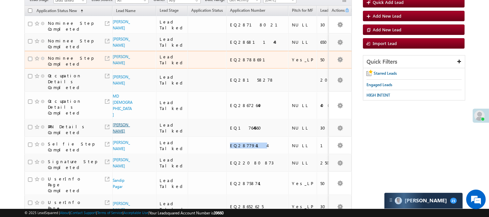
scroll to position [36, 0]
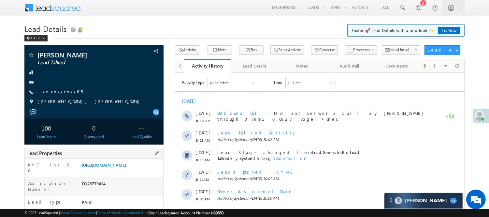
click at [113, 161] on div "KYC link 2_0 [URL][DOMAIN_NAME]" at bounding box center [94, 167] width 138 height 19
click at [114, 165] on link "[URL][DOMAIN_NAME]" at bounding box center [104, 165] width 44 height 6
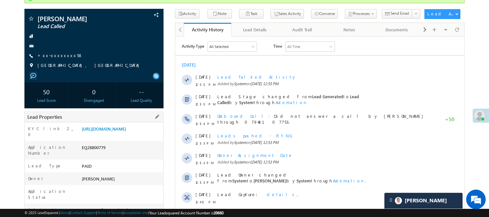
scroll to position [108, 0]
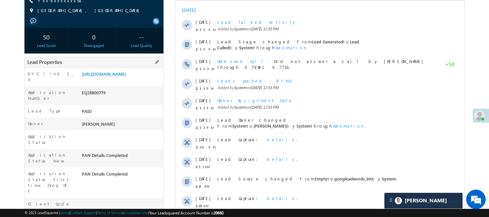
click at [103, 98] on div "EQ28800779" at bounding box center [121, 93] width 83 height 9
copy div "EQ28800779"
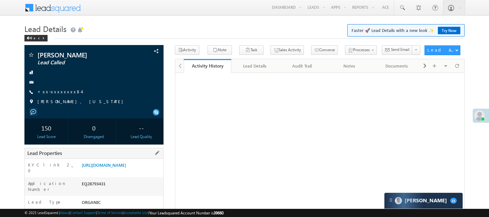
drag, startPoint x: 0, startPoint y: 0, endPoint x: 94, endPoint y: 189, distance: 211.1
click at [94, 189] on div "EQ28793431" at bounding box center [121, 184] width 83 height 9
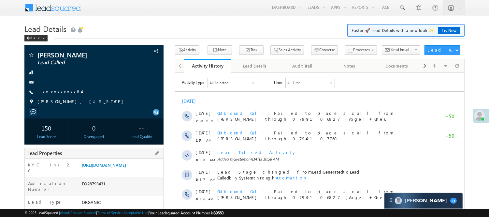
click at [94, 189] on div "EQ28793431" at bounding box center [121, 184] width 83 height 9
copy div "EQ28793431"
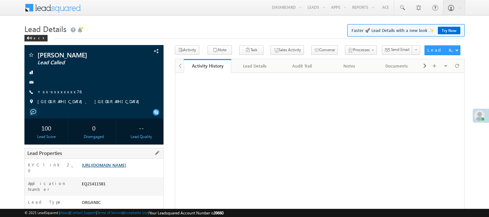
click at [113, 167] on link "[URL][DOMAIN_NAME]" at bounding box center [104, 165] width 44 height 6
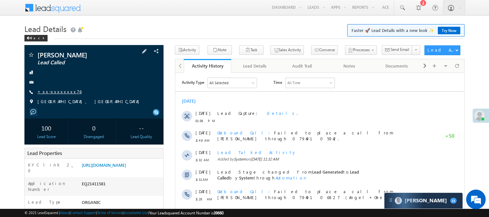
click at [53, 94] on link "+xx-xxxxxxxx76" at bounding box center [59, 92] width 44 height 6
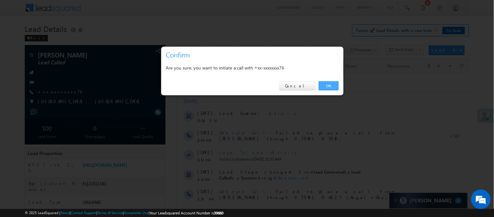
click at [323, 85] on link "OK" at bounding box center [329, 85] width 20 height 9
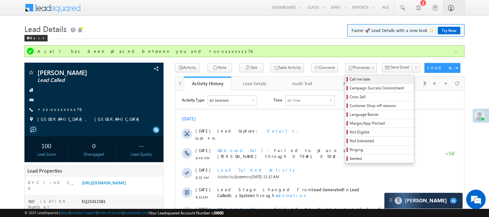
click at [352, 79] on span "Call me later" at bounding box center [380, 79] width 62 height 6
click at [349, 77] on span "Call me later" at bounding box center [380, 79] width 62 height 6
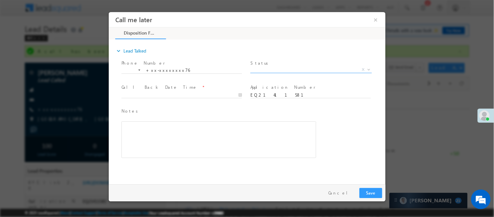
click at [314, 70] on span "X" at bounding box center [310, 69] width 121 height 7
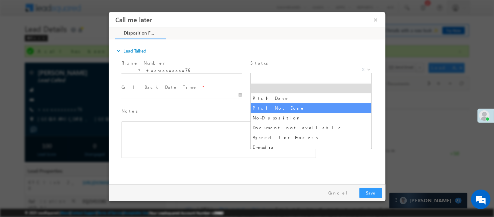
select select "Pitch Not Done"
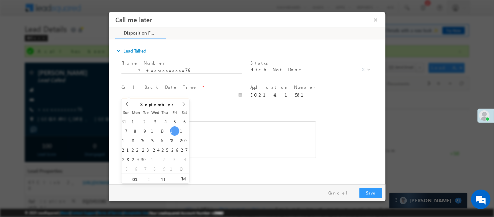
click at [218, 93] on input "text" at bounding box center [181, 94] width 120 height 7
type input "[DATE] 1:11 PM"
click at [372, 195] on button "Save" at bounding box center [370, 192] width 23 height 10
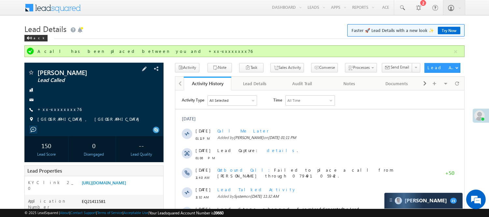
scroll to position [108, 0]
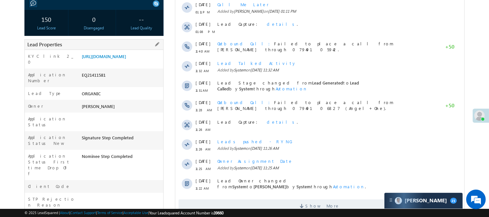
click at [98, 80] on div "EQ21411581" at bounding box center [121, 76] width 83 height 9
copy div "EQ21411581"
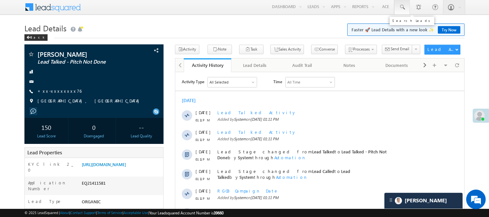
click at [404, 5] on span at bounding box center [402, 7] width 7 height 7
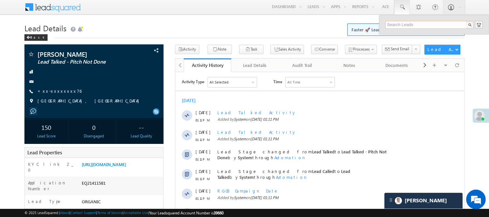
click at [409, 25] on input "text" at bounding box center [429, 25] width 88 height 8
paste input "EQ24417343"
type input "EQ24417343"
click at [417, 34] on div "EQ24417343" at bounding box center [433, 29] width 97 height 17
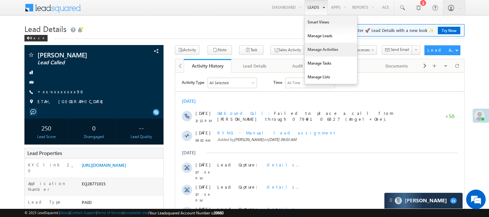
click at [319, 51] on link "Manage Activities" at bounding box center [331, 50] width 52 height 14
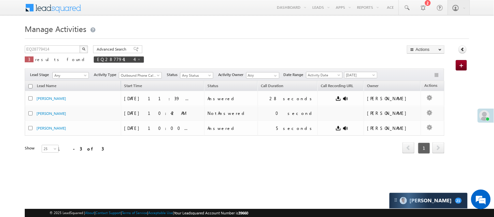
click at [84, 49] on img "button" at bounding box center [83, 48] width 3 height 3
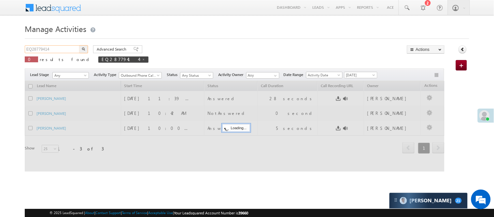
drag, startPoint x: 61, startPoint y: 48, endPoint x: 0, endPoint y: 49, distance: 61.2
click at [0, 49] on body "Menu Nisha Anand Yadav Nisha .Yada v@ang elbro king." at bounding box center [247, 92] width 494 height 185
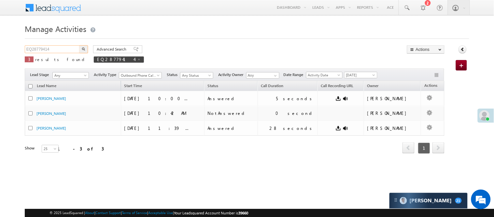
paste input "800779"
click at [83, 48] on img "button" at bounding box center [83, 48] width 3 height 3
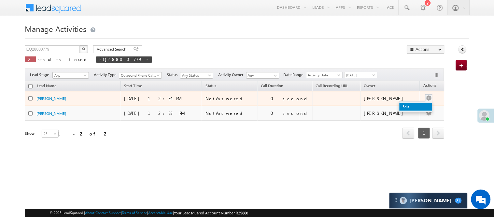
click at [404, 106] on link "Edit" at bounding box center [415, 107] width 33 height 8
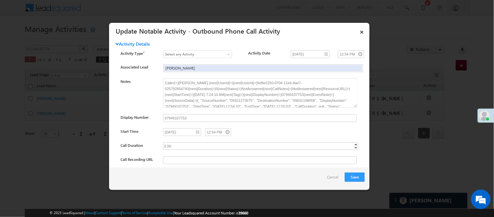
click at [359, 34] on link "×" at bounding box center [361, 30] width 11 height 11
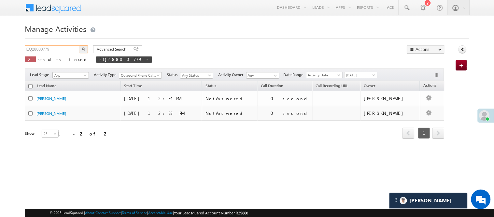
drag, startPoint x: 57, startPoint y: 50, endPoint x: 8, endPoint y: 47, distance: 49.3
click at [8, 47] on body "Menu Nisha Anand Yadav Nisha .Yada v@ang elbro king." at bounding box center [247, 92] width 494 height 185
paste input "793431"
click at [82, 49] on img "button" at bounding box center [83, 48] width 3 height 3
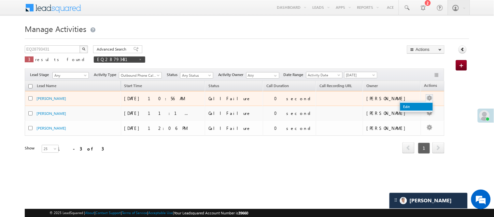
click at [400, 107] on link "Edit" at bounding box center [416, 107] width 33 height 8
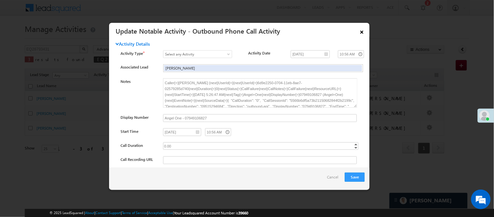
click at [364, 34] on link "×" at bounding box center [361, 30] width 11 height 11
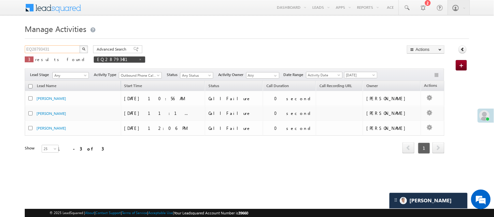
click at [60, 49] on input "EQ28793431" at bounding box center [53, 49] width 56 height 8
type input "E"
paste input "EQ11027130"
click at [139, 59] on span at bounding box center [140, 59] width 3 height 3
type input "Search Activities"
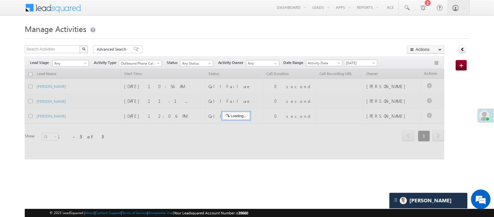
click at [86, 50] on button "button" at bounding box center [83, 49] width 8 height 8
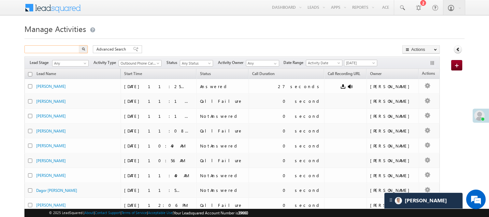
click at [63, 48] on input "text" at bounding box center [52, 49] width 56 height 8
paste input "EQ11027130"
click at [85, 49] on button "button" at bounding box center [83, 49] width 8 height 8
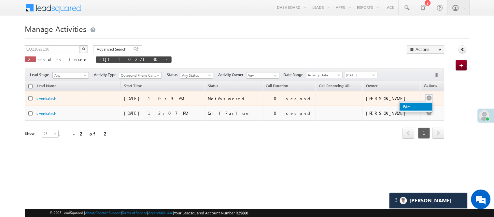
click at [409, 104] on link "Edit" at bounding box center [416, 107] width 33 height 8
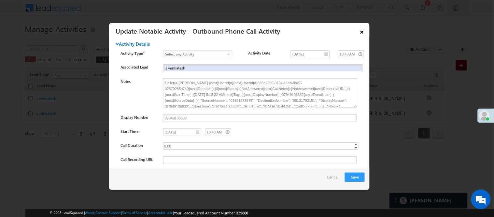
click at [362, 32] on link "×" at bounding box center [361, 30] width 11 height 11
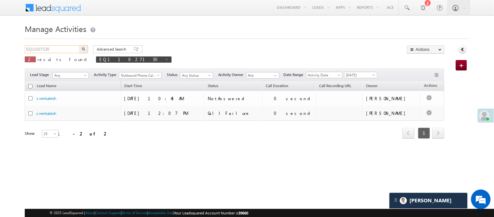
drag, startPoint x: 67, startPoint y: 48, endPoint x: 0, endPoint y: 51, distance: 67.5
click at [0, 51] on body "Menu Nisha Anand Yadav Nisha .Yada v@ang elbro king." at bounding box center [247, 92] width 494 height 185
paste input "24417343"
drag, startPoint x: 52, startPoint y: 49, endPoint x: 0, endPoint y: 47, distance: 52.4
click at [0, 47] on body "Menu Nisha Anand Yadav Nisha .Yada v@ang elbro king." at bounding box center [247, 92] width 494 height 185
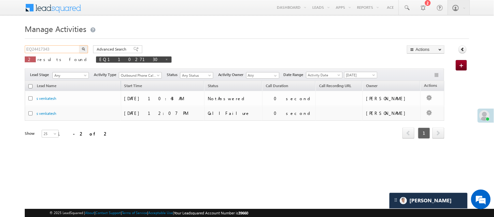
paste input "text"
type input "EQ24417343"
click at [82, 47] on img "button" at bounding box center [83, 48] width 3 height 3
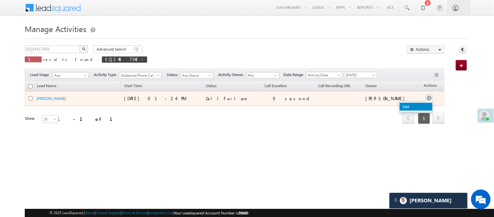
click at [412, 107] on link "Edit" at bounding box center [416, 107] width 33 height 8
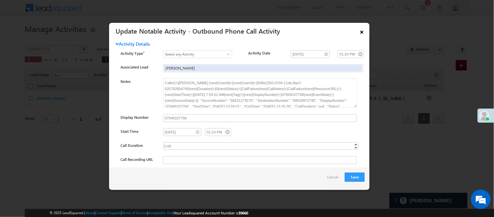
click at [361, 34] on link "×" at bounding box center [361, 30] width 11 height 11
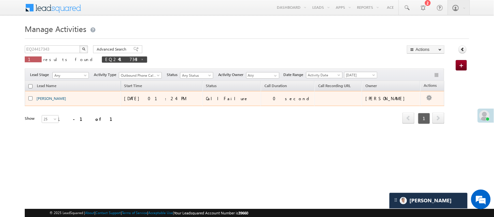
click at [50, 101] on link "SUNITA PATRO" at bounding box center [51, 98] width 30 height 5
click at [50, 100] on link "SUNITA PATRO" at bounding box center [51, 98] width 30 height 5
click at [43, 96] on link "SUNITA PATRO" at bounding box center [51, 98] width 30 height 5
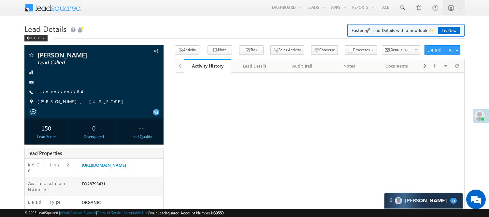
click at [92, 180] on div "EQ28793431" at bounding box center [121, 184] width 83 height 9
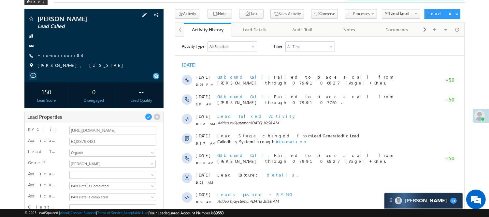
click at [62, 50] on div "Ram Kashyap Rachuri Lead Called +xx-xxxxxxxx84 Sewell, New Jersey" at bounding box center [94, 43] width 133 height 57
click at [61, 53] on link "+xx-xxxxxxxx84" at bounding box center [59, 55] width 44 height 6
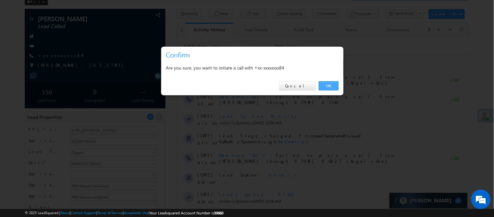
click at [329, 82] on link "OK" at bounding box center [329, 85] width 20 height 9
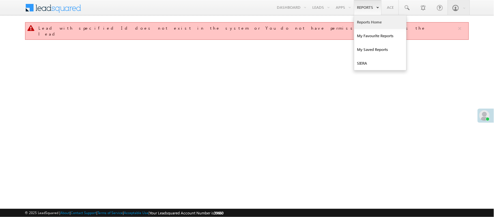
click at [370, 22] on link "Reports Home" at bounding box center [380, 22] width 52 height 14
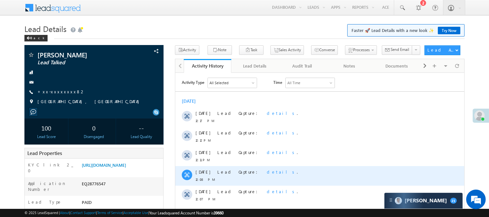
scroll to position [108, 0]
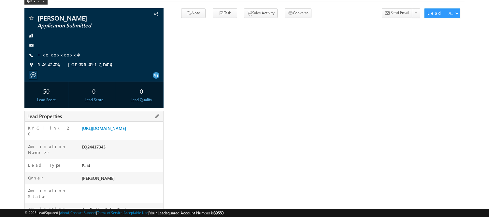
scroll to position [37, 0]
click at [95, 152] on div "EQ24417343" at bounding box center [121, 147] width 83 height 9
copy div "EQ24417343"
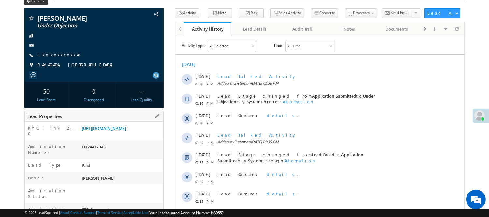
click at [99, 152] on div "EQ24417343" at bounding box center [121, 147] width 83 height 9
copy div "EQ24417343"
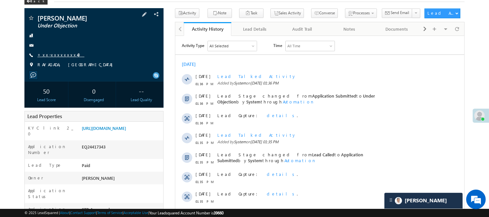
click at [60, 57] on link "+xx-xxxxxxxx40" at bounding box center [60, 55] width 47 height 6
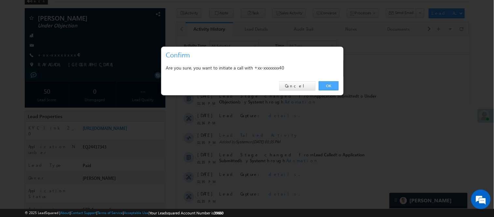
click at [327, 82] on link "OK" at bounding box center [329, 85] width 20 height 9
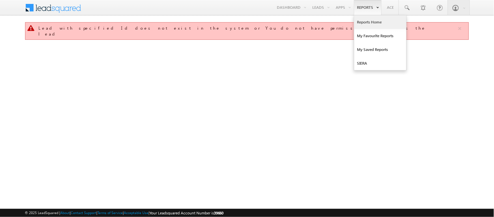
click at [363, 20] on link "Reports Home" at bounding box center [380, 22] width 52 height 14
click at [366, 25] on link "Reports Home" at bounding box center [380, 22] width 52 height 14
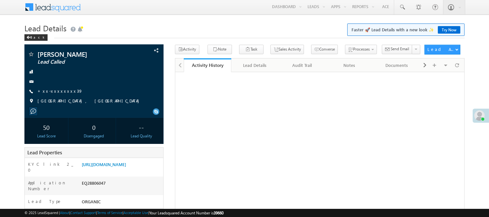
click at [50, 93] on link "+xx-xxxxxxxx39" at bounding box center [59, 91] width 45 height 6
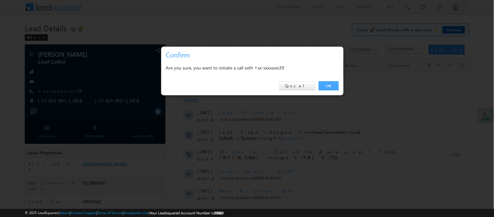
click at [321, 83] on link "OK" at bounding box center [329, 85] width 20 height 9
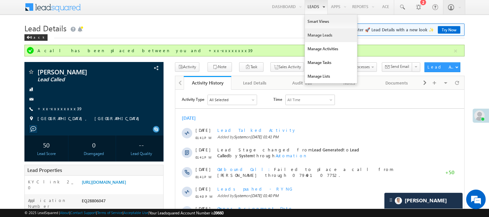
click at [321, 33] on link "Manage Leads" at bounding box center [331, 35] width 52 height 14
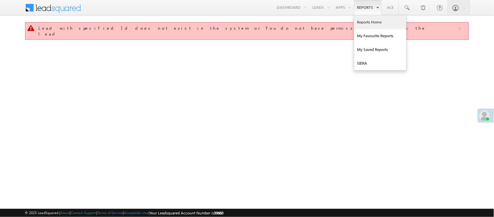
click at [375, 19] on link "Reports Home" at bounding box center [380, 22] width 52 height 14
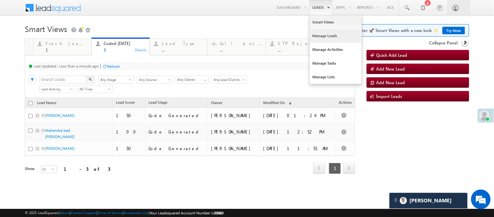
click at [316, 35] on link "Manage Leads" at bounding box center [336, 36] width 52 height 14
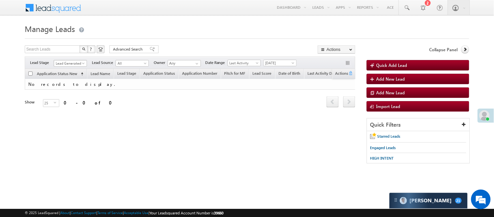
click at [64, 61] on span "Lead Generated" at bounding box center [69, 63] width 31 height 6
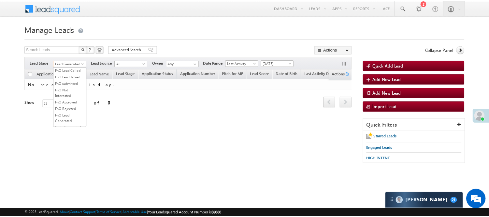
scroll to position [108, 0]
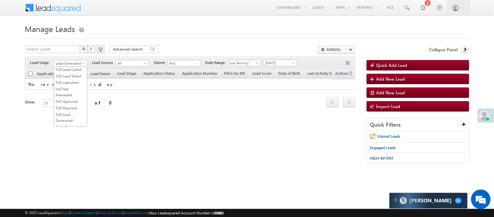
click at [69, 53] on link "Lead Called" at bounding box center [70, 50] width 33 height 6
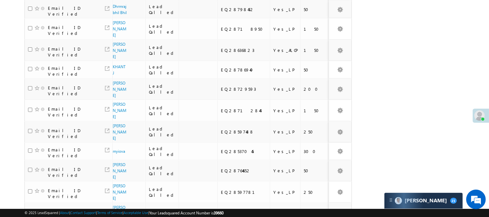
scroll to position [357, 0]
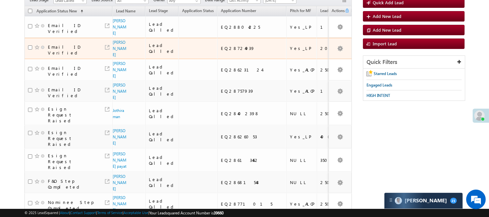
scroll to position [0, 0]
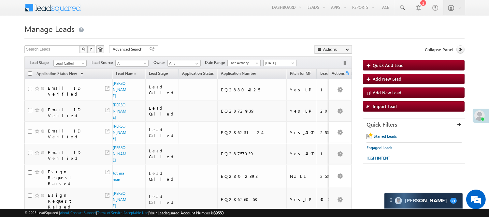
click at [281, 63] on span "[DATE]" at bounding box center [278, 63] width 31 height 6
click at [278, 86] on link "[DATE]" at bounding box center [281, 84] width 33 height 6
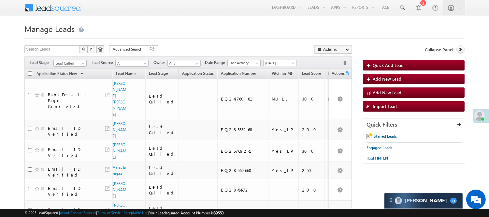
click at [60, 61] on span "Lead Called" at bounding box center [69, 63] width 31 height 6
click at [69, 62] on link "Lead Talked" at bounding box center [70, 59] width 33 height 6
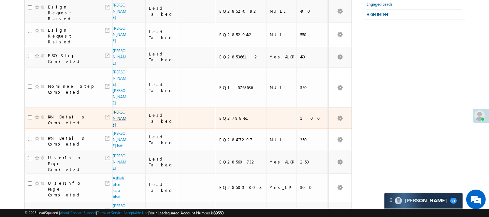
scroll to position [145, 0]
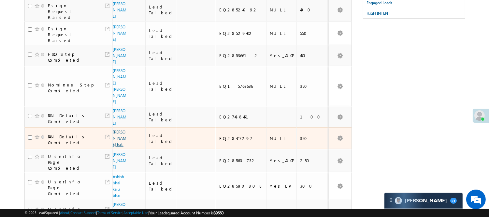
click at [117, 145] on link "Pradyumna hati" at bounding box center [120, 137] width 14 height 17
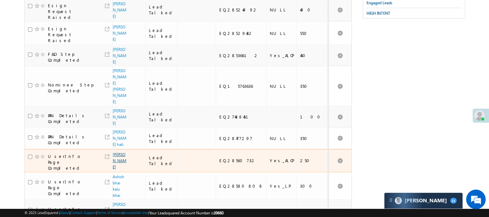
click at [116, 166] on span "Ranjan Singh" at bounding box center [120, 160] width 14 height 19
click at [116, 169] on link "Ranjan Singh" at bounding box center [120, 160] width 14 height 17
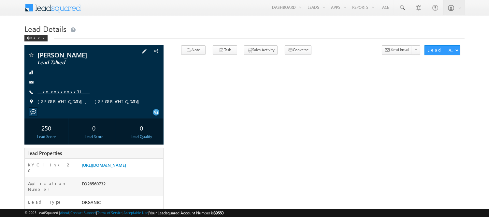
click at [56, 94] on link "+xx-xxxxxxxx31" at bounding box center [63, 92] width 52 height 6
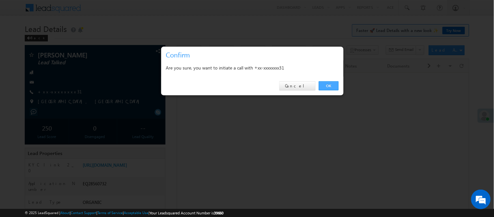
click at [325, 83] on link "OK" at bounding box center [329, 85] width 20 height 9
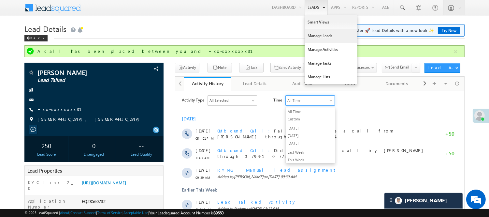
click at [327, 34] on link "Manage Leads" at bounding box center [331, 36] width 52 height 14
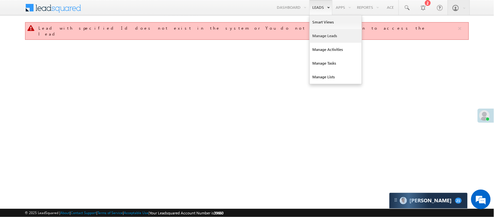
click at [323, 37] on link "Manage Leads" at bounding box center [336, 36] width 52 height 14
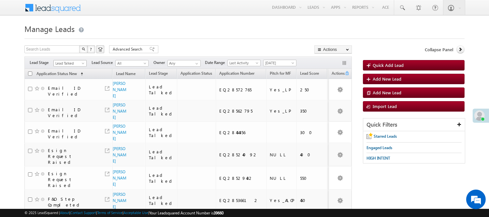
click at [78, 61] on span "Lead Talked" at bounding box center [69, 63] width 31 height 6
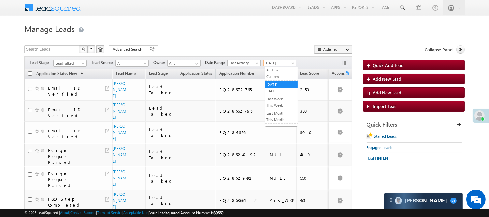
click at [286, 62] on span "[DATE]" at bounding box center [278, 63] width 31 height 6
click at [282, 91] on link "[DATE]" at bounding box center [281, 91] width 33 height 6
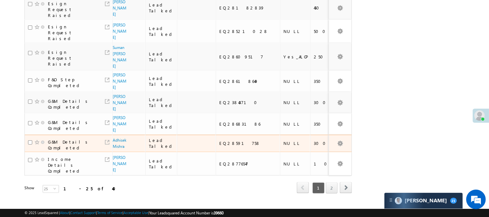
scroll to position [512, 0]
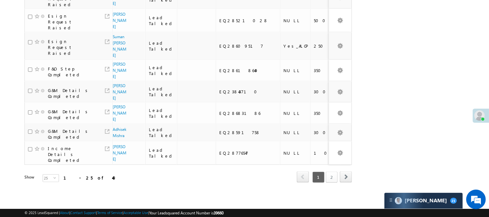
click at [330, 171] on link "2" at bounding box center [332, 176] width 12 height 11
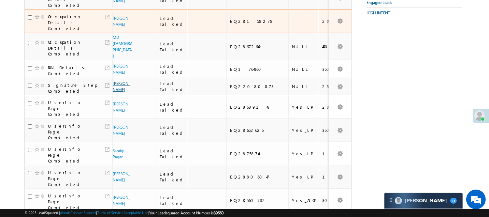
scroll to position [0, 0]
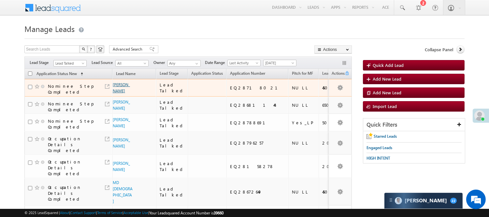
click at [118, 93] on link "[PERSON_NAME]" at bounding box center [121, 87] width 17 height 11
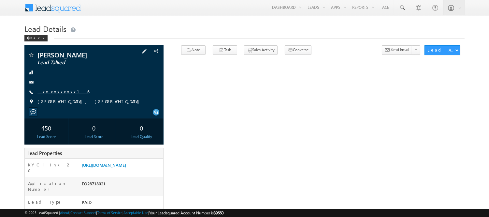
click at [61, 89] on link "+xx-xxxxxxxx16" at bounding box center [63, 92] width 52 height 6
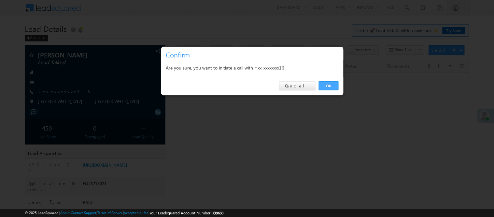
click at [323, 84] on link "OK" at bounding box center [329, 85] width 20 height 9
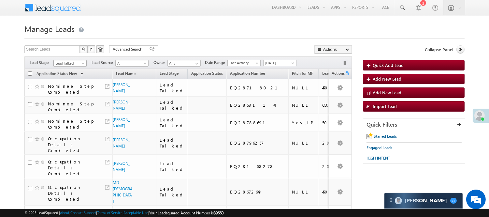
drag, startPoint x: 72, startPoint y: 62, endPoint x: 72, endPoint y: 66, distance: 4.6
click at [72, 62] on span "Lead Talked" at bounding box center [69, 63] width 31 height 6
click at [74, 91] on link "Lead Talked - Pitch Not Done" at bounding box center [70, 86] width 33 height 12
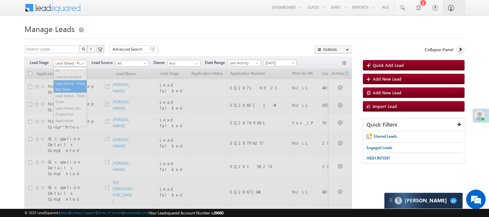
click at [78, 62] on span "Lead Talked - Pitch Not Done" at bounding box center [69, 63] width 31 height 6
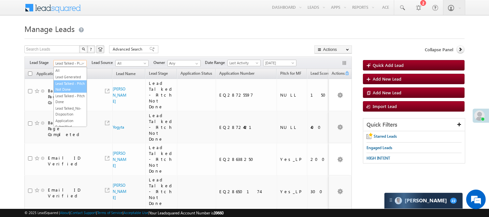
click at [66, 92] on link "Lead Talked - Pitch Not Done" at bounding box center [70, 86] width 33 height 12
click at [72, 60] on span "Lead Talked - Pitch Not Done" at bounding box center [69, 63] width 31 height 6
click at [67, 80] on link "Lead Generated" at bounding box center [70, 77] width 33 height 6
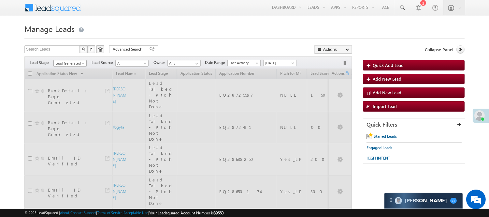
click at [72, 63] on span "Lead Generated" at bounding box center [69, 63] width 31 height 6
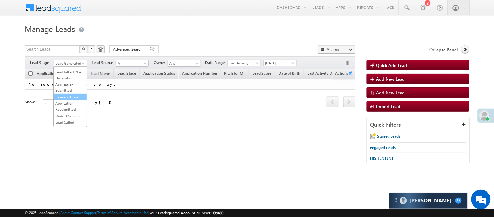
scroll to position [72, 0]
click at [66, 89] on link "Lead Called" at bounding box center [70, 86] width 33 height 6
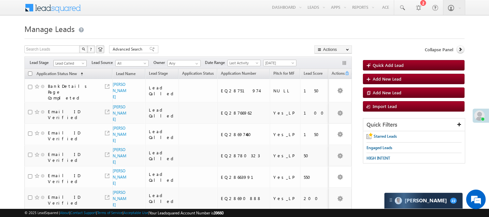
click at [66, 63] on span "Lead Called" at bounding box center [69, 63] width 31 height 6
click at [67, 82] on link "Under Objection" at bounding box center [70, 80] width 33 height 6
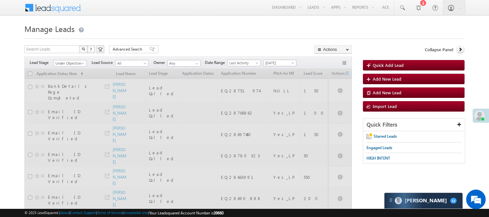
click at [158, 34] on h1 "Manage Leads" at bounding box center [244, 28] width 440 height 13
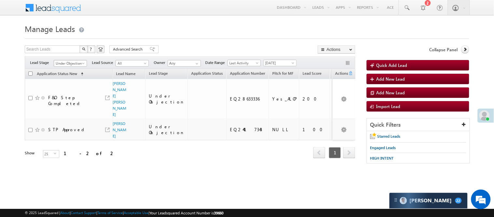
click at [74, 61] on span "Under Objection" at bounding box center [69, 63] width 31 height 6
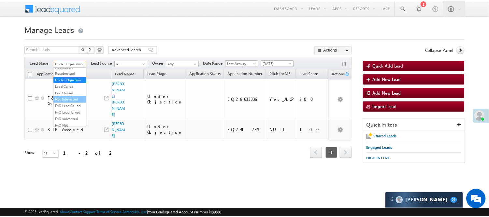
scroll to position [161, 0]
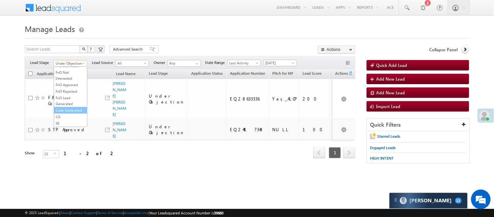
click at [60, 108] on link "Code Generated" at bounding box center [70, 110] width 33 height 6
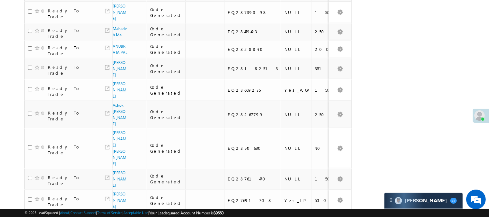
scroll to position [372, 0]
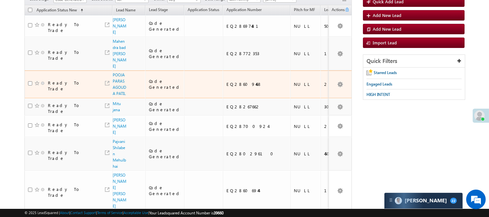
scroll to position [33, 0]
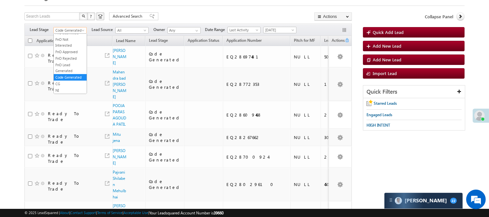
click at [75, 29] on span "Code Generated" at bounding box center [69, 30] width 31 height 6
click at [64, 69] on link "Under Objection" at bounding box center [70, 66] width 33 height 6
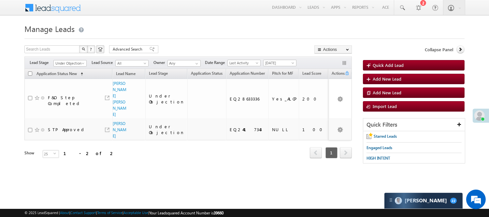
click at [286, 32] on h1 "Manage Leads" at bounding box center [244, 28] width 440 height 13
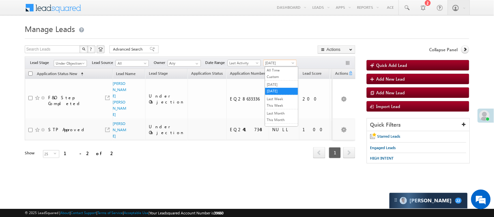
click at [277, 62] on span "[DATE]" at bounding box center [279, 63] width 31 height 6
click at [277, 85] on link "[DATE]" at bounding box center [281, 84] width 33 height 6
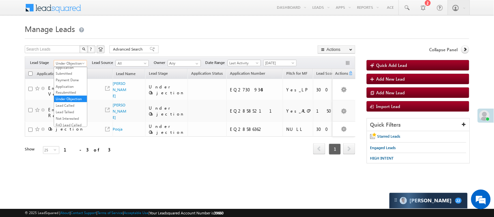
click at [74, 63] on span "Under Objection" at bounding box center [69, 63] width 31 height 6
click at [72, 108] on link "Lead Called" at bounding box center [70, 105] width 33 height 6
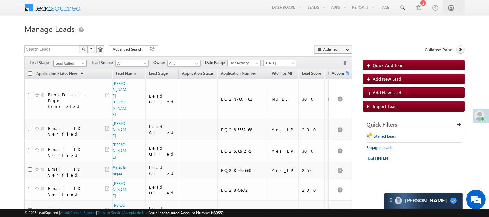
click at [80, 65] on span "Lead Called" at bounding box center [69, 63] width 31 height 6
click at [275, 63] on span "[DATE]" at bounding box center [278, 63] width 31 height 6
drag, startPoint x: 275, startPoint y: 95, endPoint x: 273, endPoint y: 93, distance: 3.7
click at [273, 93] on li "[DATE]" at bounding box center [281, 91] width 33 height 7
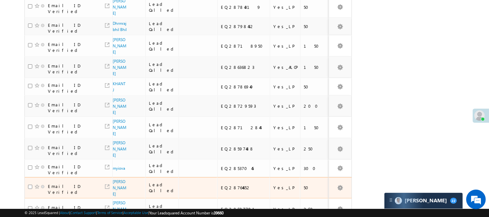
scroll to position [357, 0]
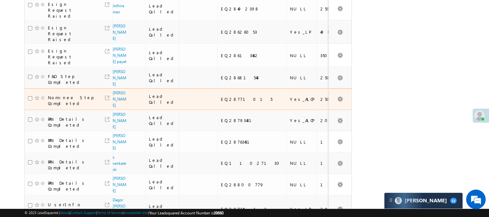
scroll to position [140, 0]
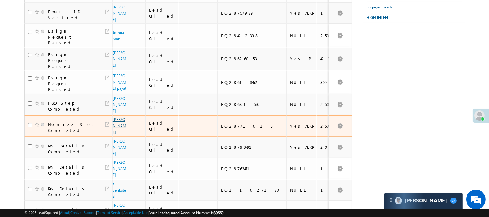
click at [120, 117] on link "[PERSON_NAME]" at bounding box center [120, 125] width 14 height 17
